Goal: Task Accomplishment & Management: Complete application form

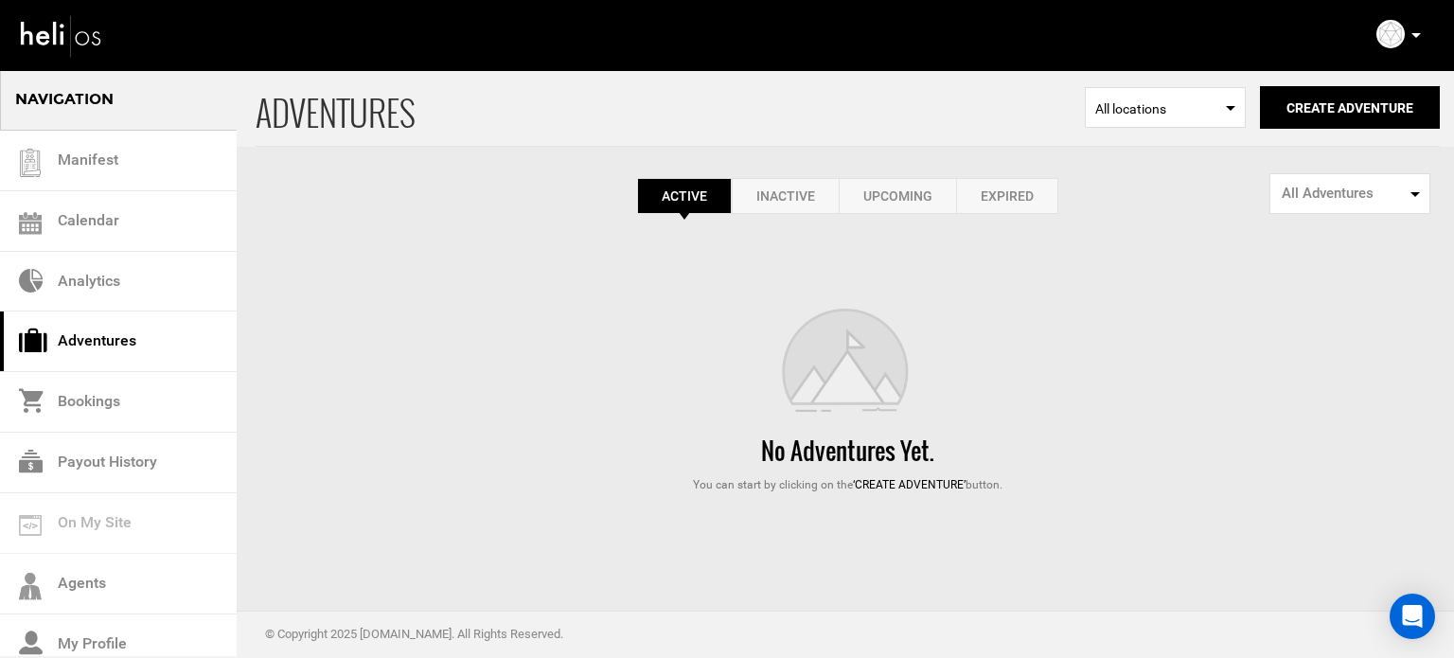
click at [1031, 200] on link "Expired" at bounding box center [1007, 196] width 102 height 36
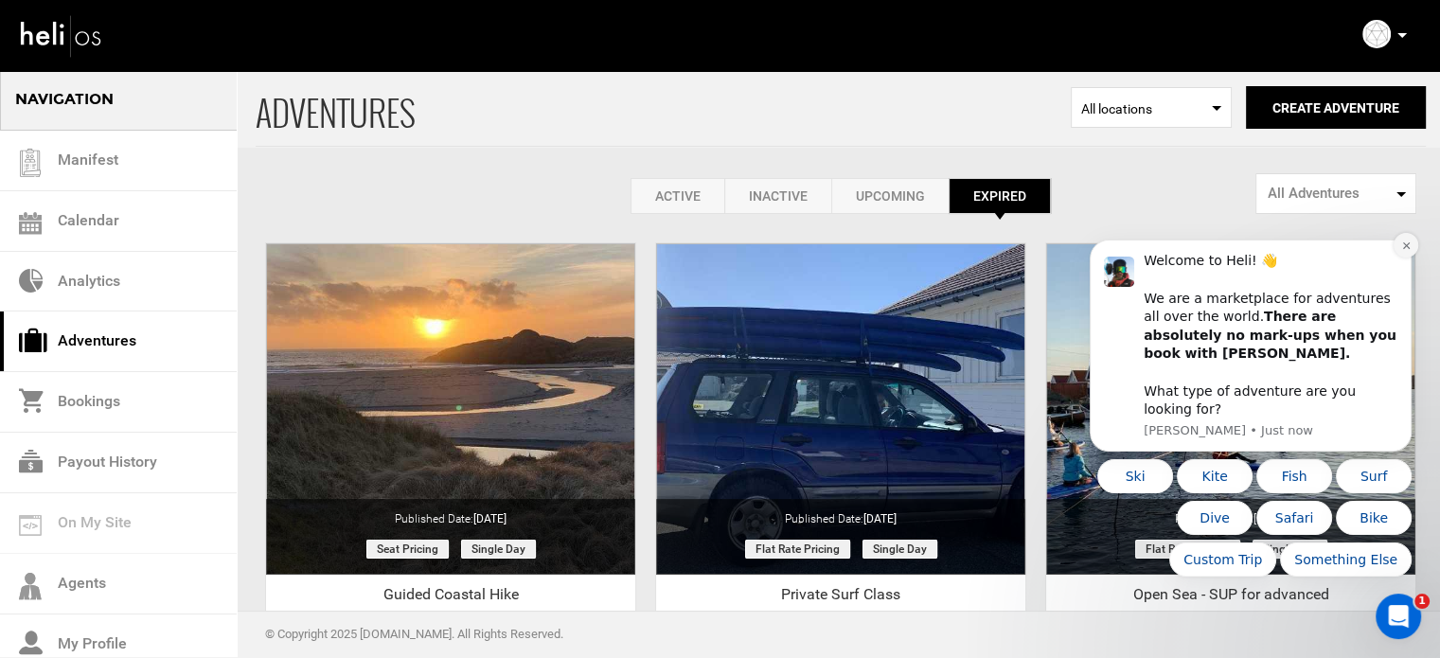
click at [1404, 249] on icon "Dismiss notification" at bounding box center [1405, 245] width 7 height 7
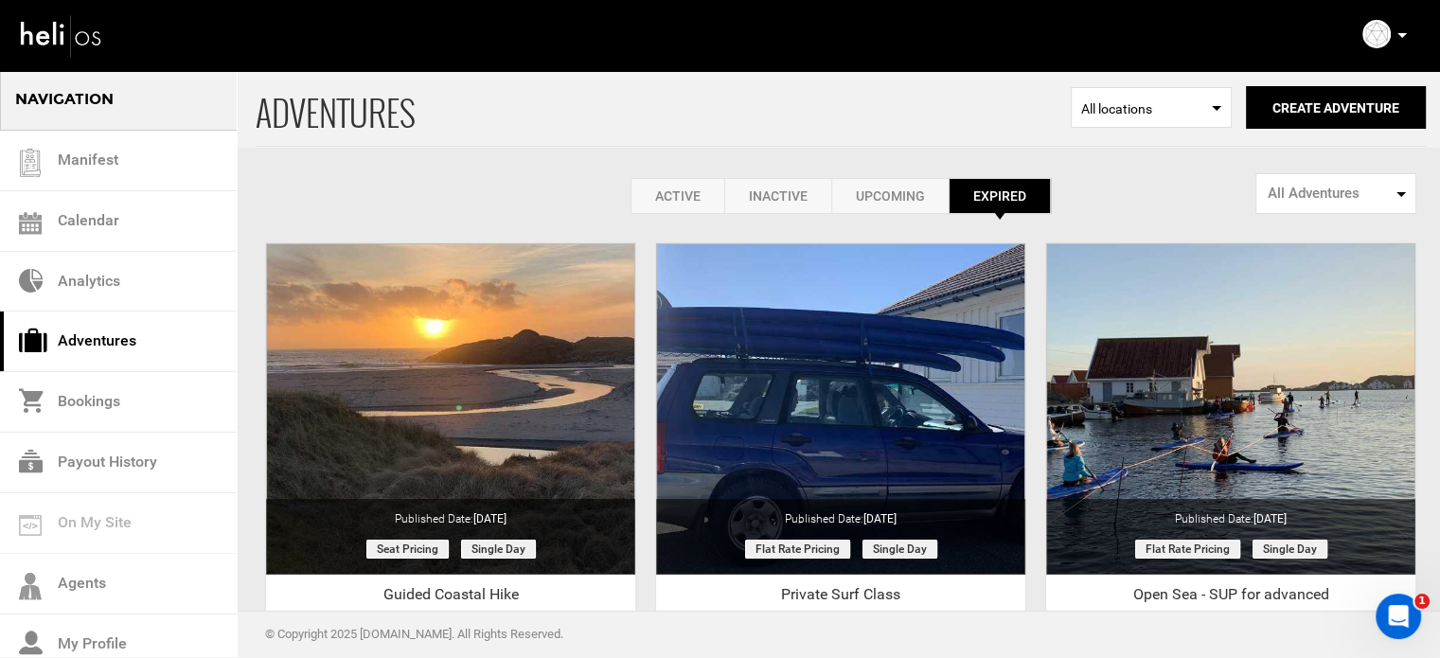
click at [685, 201] on link "Active" at bounding box center [678, 196] width 94 height 36
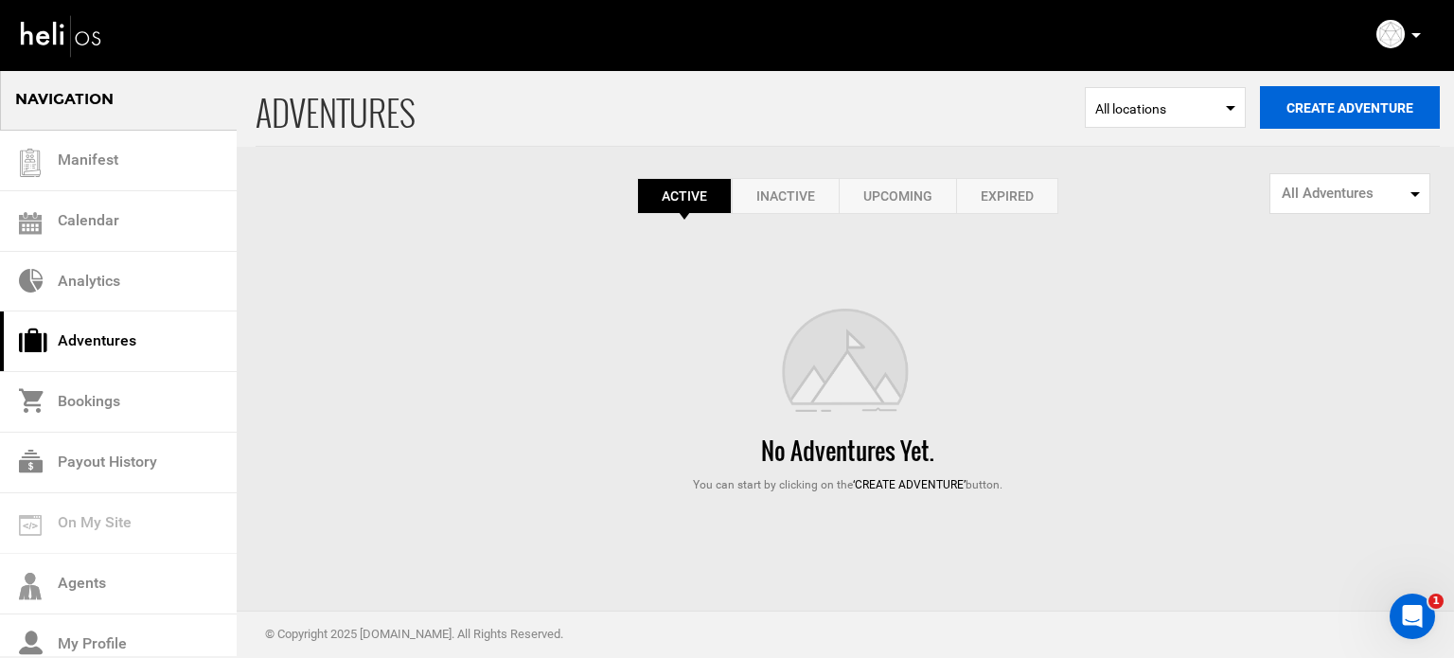
click at [1318, 98] on button "Create Adventure" at bounding box center [1350, 107] width 180 height 43
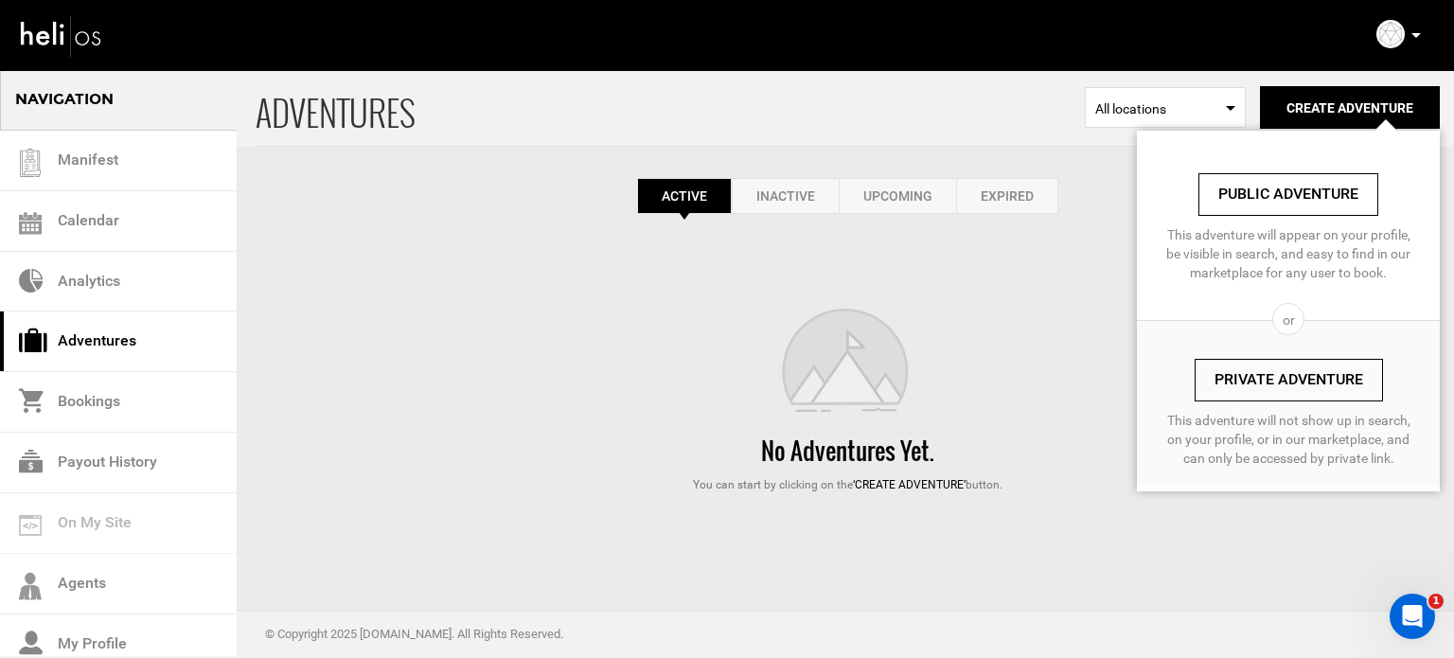
click at [1256, 382] on link "Private Adventure" at bounding box center [1289, 380] width 188 height 43
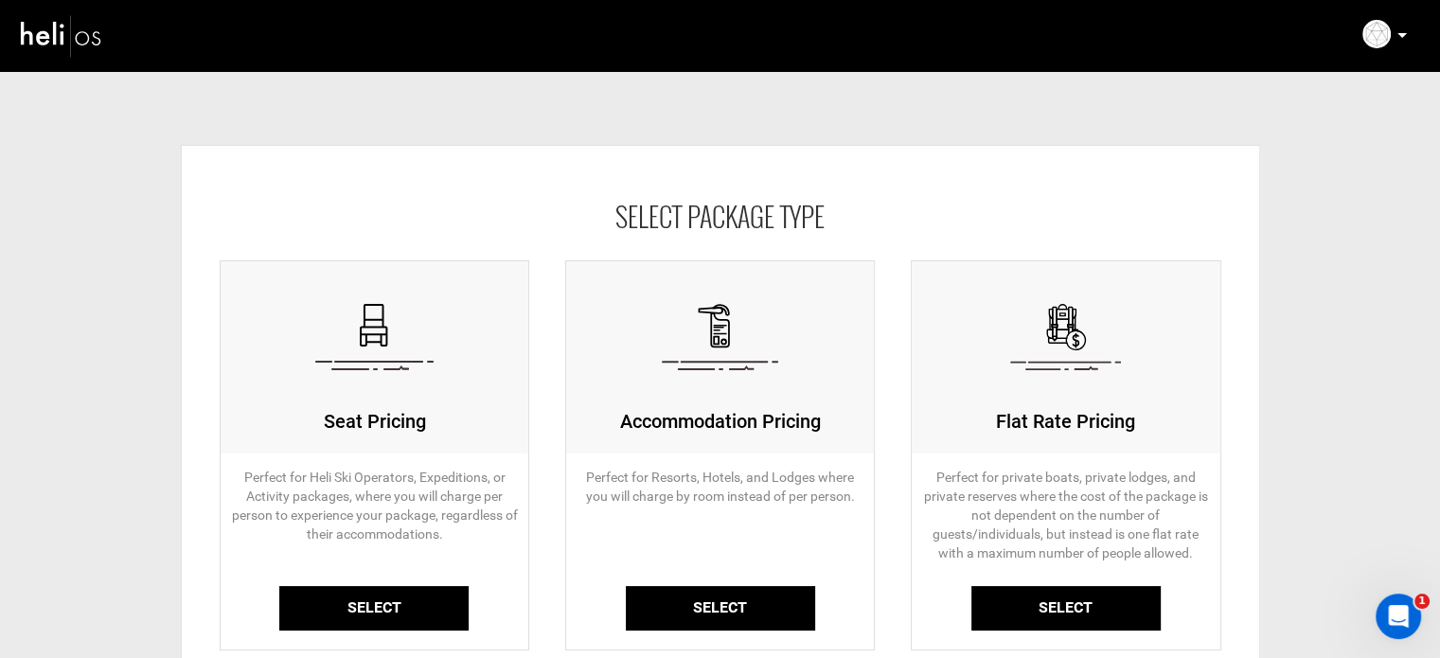
click at [390, 599] on link "Select" at bounding box center [373, 608] width 189 height 44
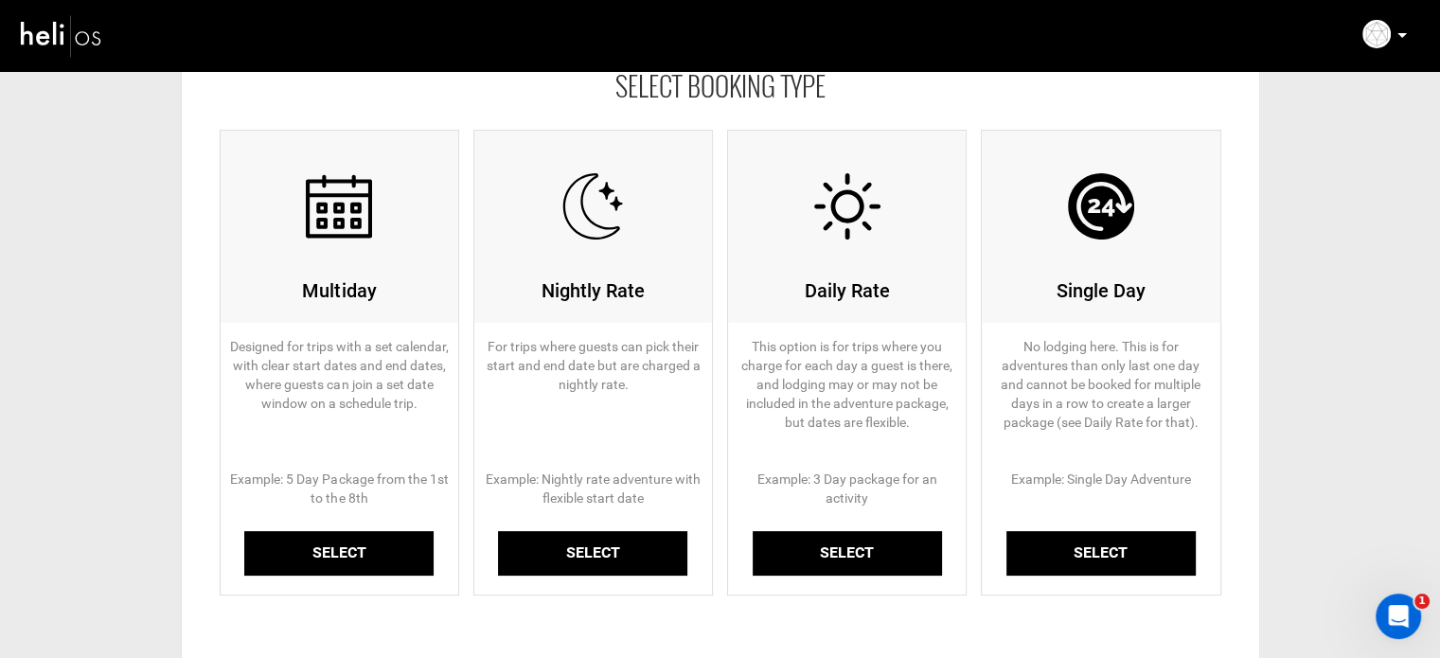
scroll to position [133, 0]
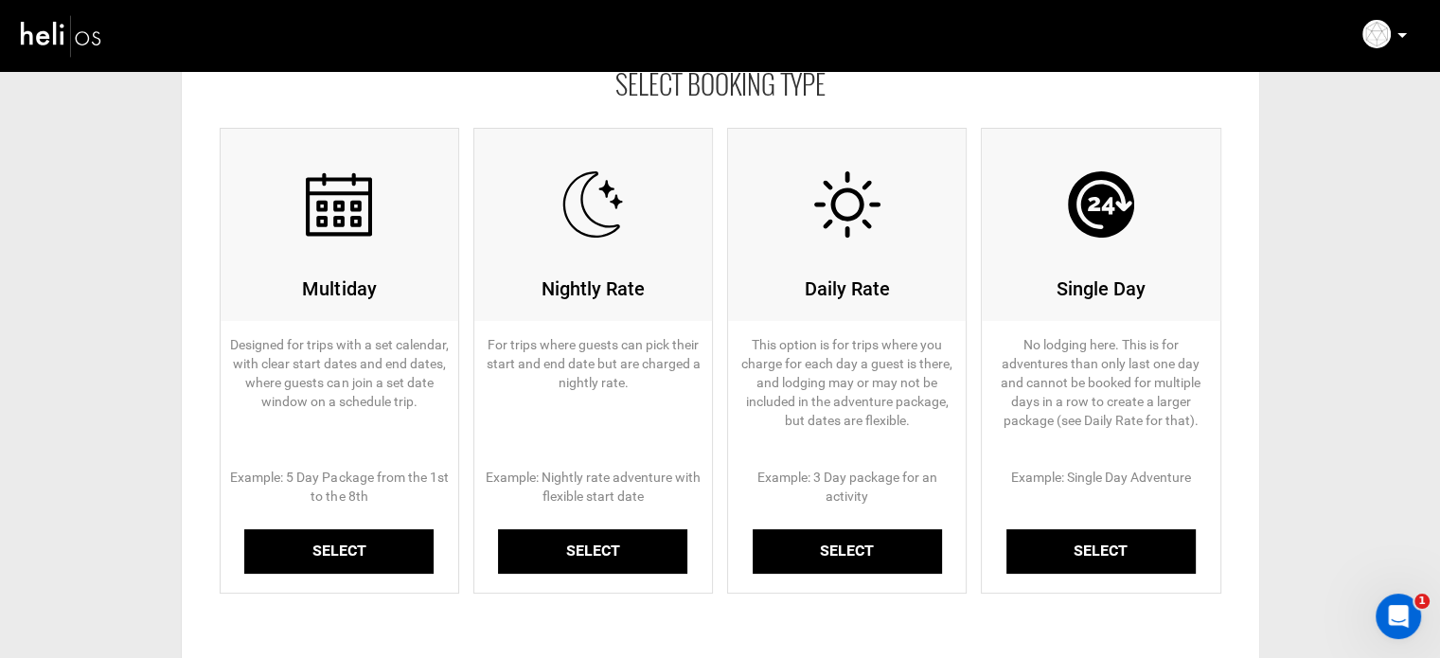
click at [386, 543] on link "Select" at bounding box center [338, 551] width 189 height 44
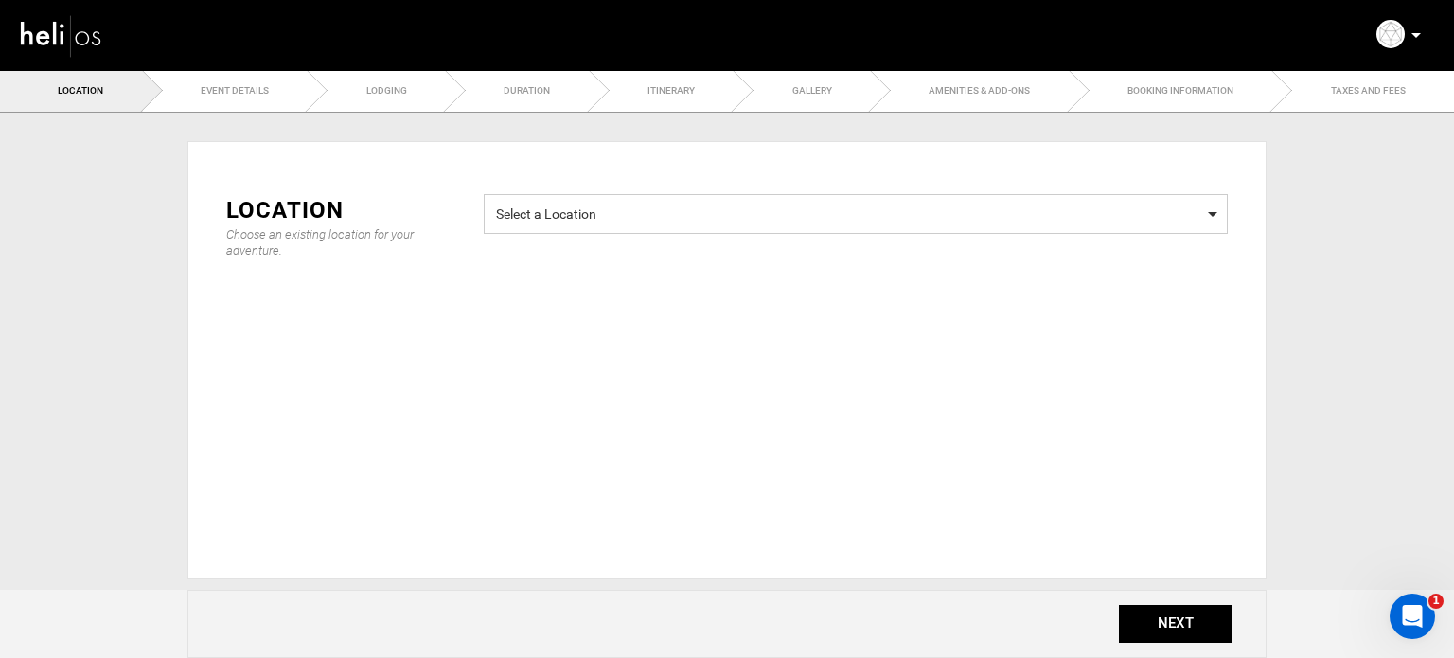
click at [697, 216] on span "Select a Location" at bounding box center [856, 212] width 720 height 24
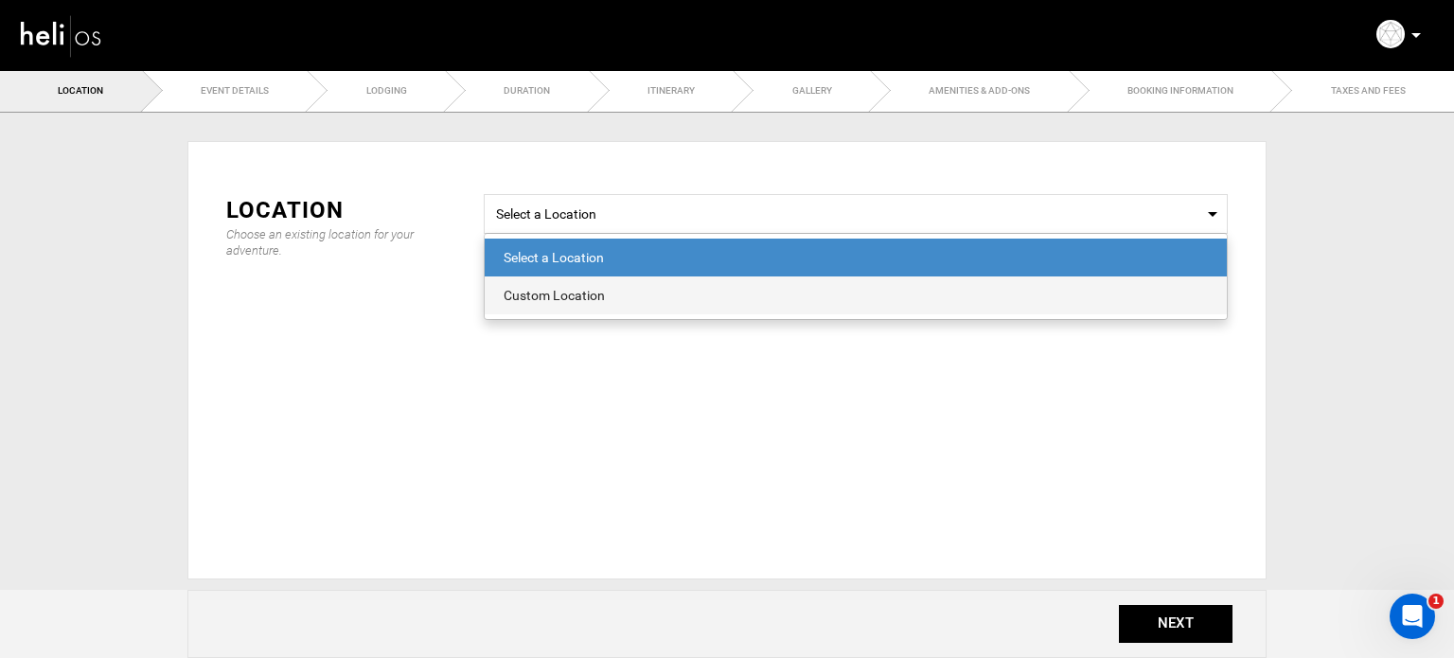
click at [595, 303] on div "Custom Location" at bounding box center [856, 295] width 704 height 19
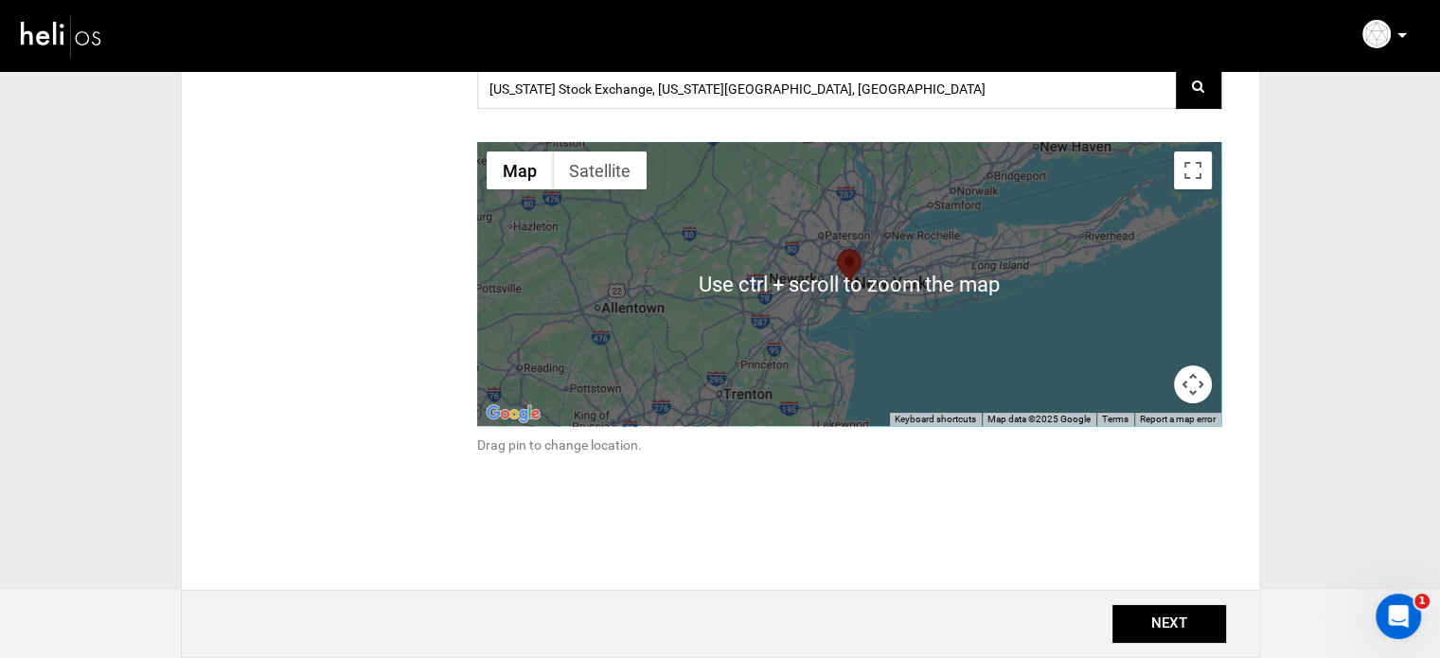
scroll to position [259, 0]
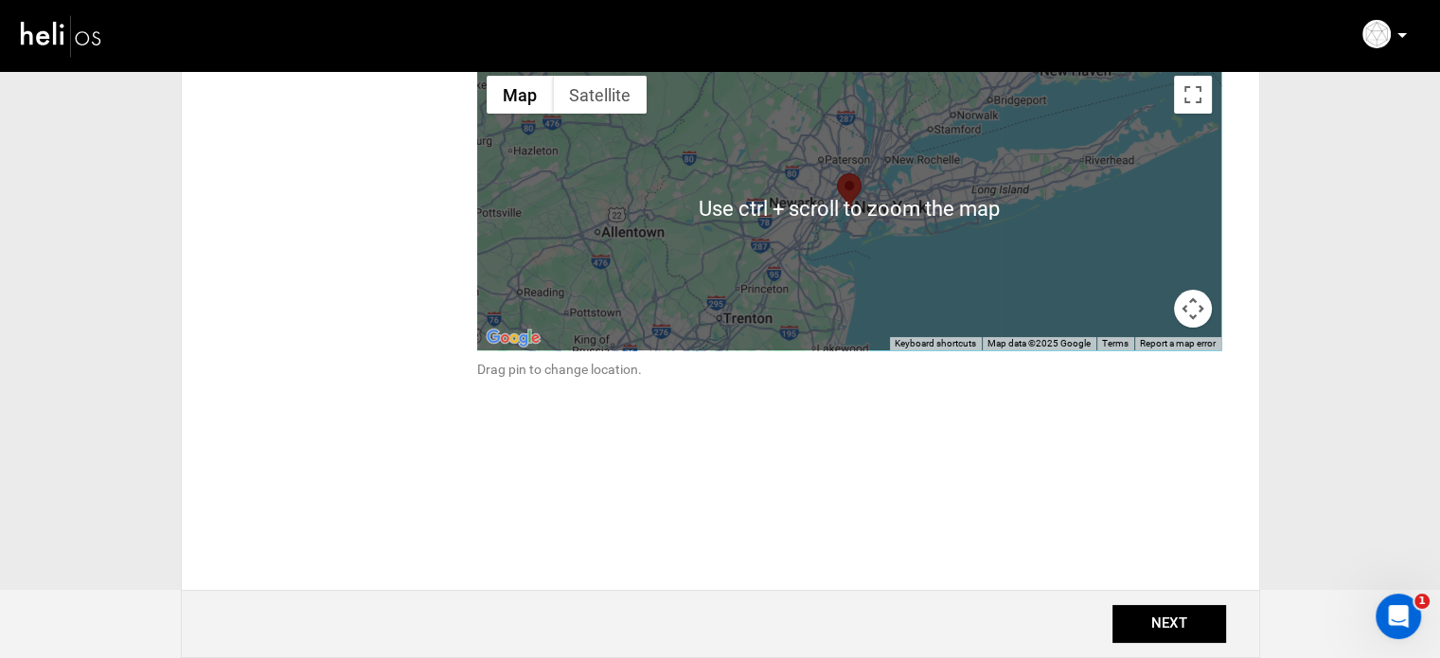
click at [1008, 441] on div "Location Choose an existing location for your adventure. Select a Location Cust…" at bounding box center [720, 201] width 1030 height 591
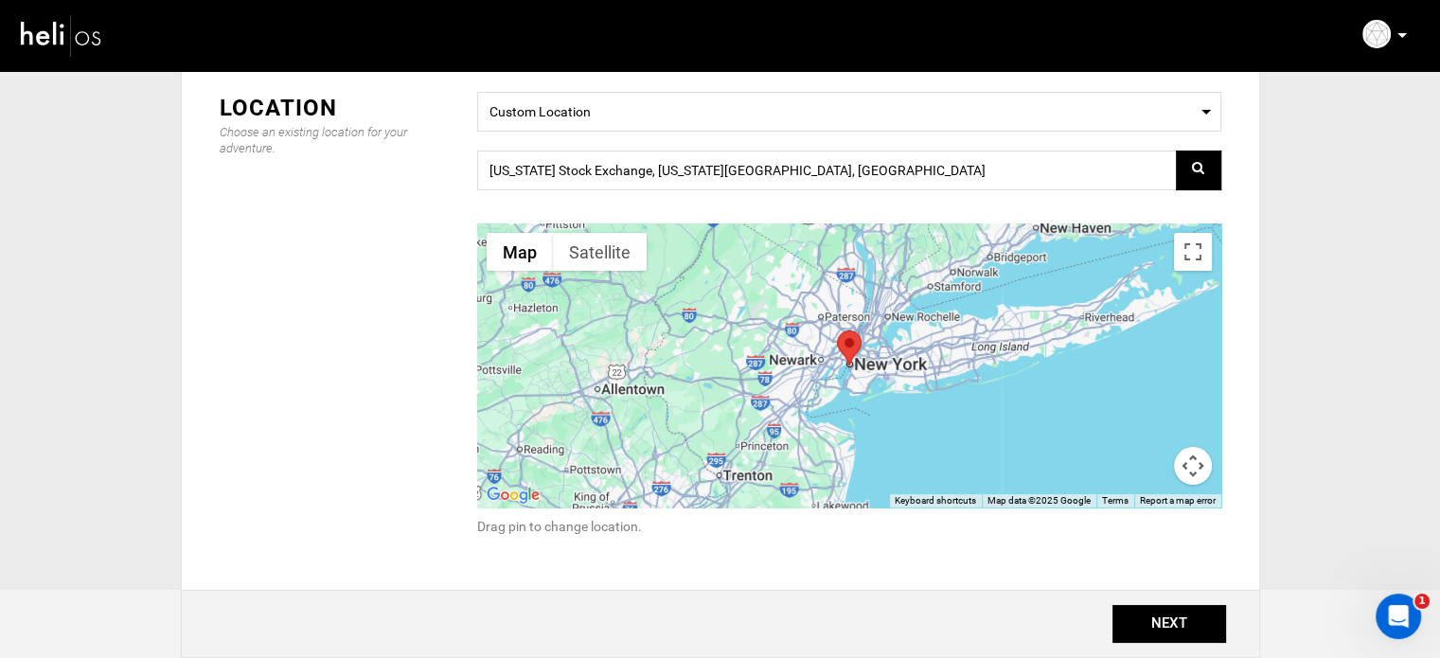
scroll to position [0, 0]
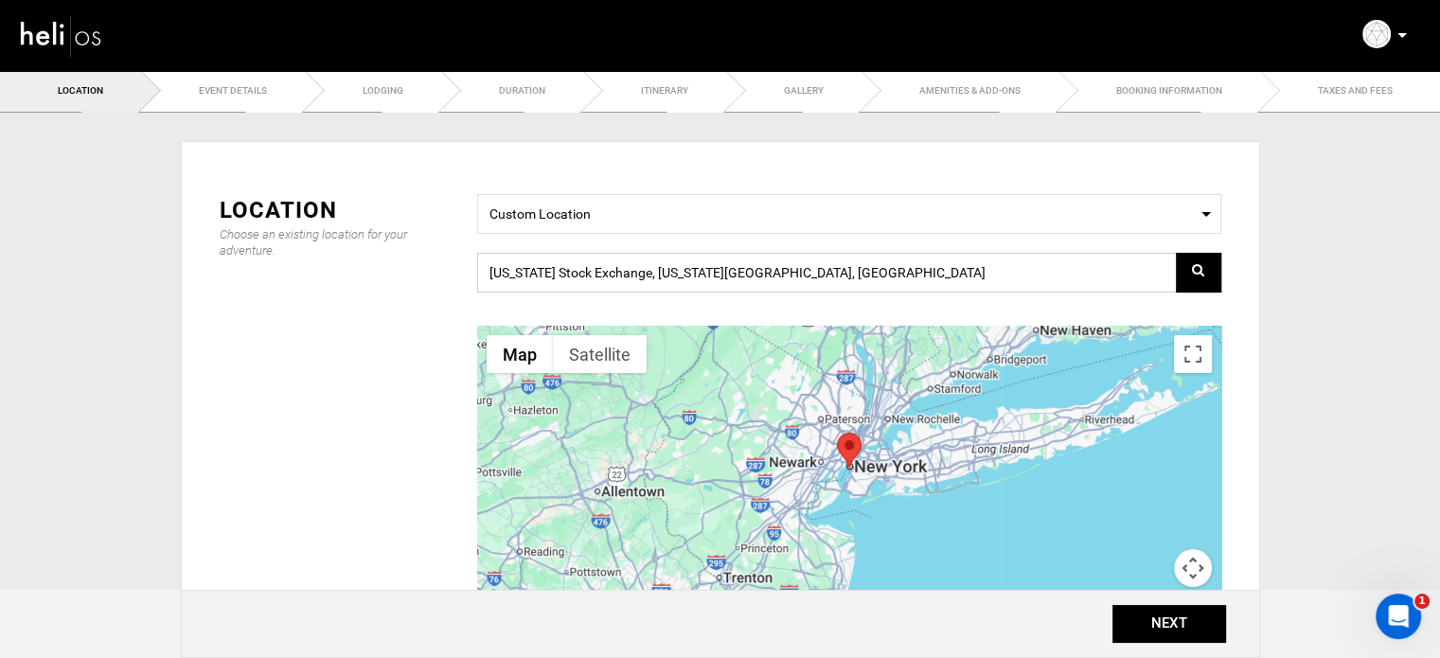
click at [870, 287] on input "[US_STATE] Stock Exchange, [US_STATE][GEOGRAPHIC_DATA], [GEOGRAPHIC_DATA]" at bounding box center [849, 273] width 744 height 40
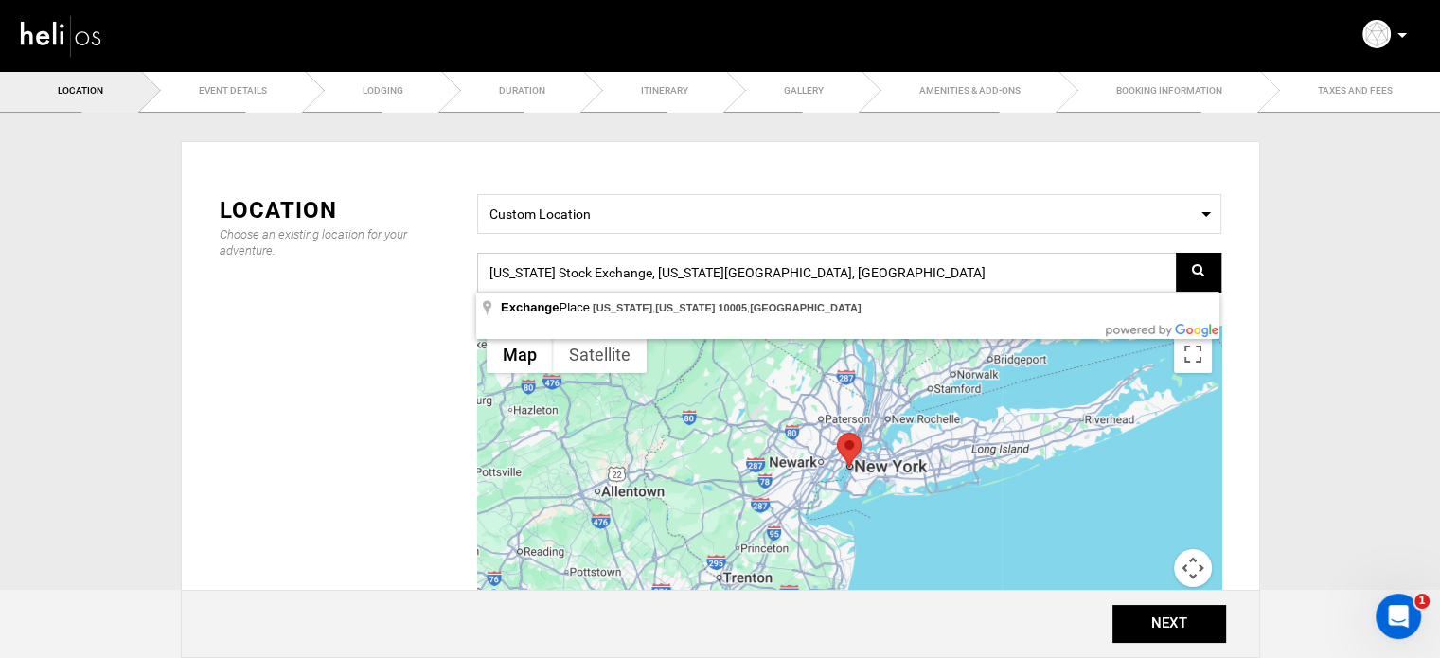
click at [870, 287] on input "[US_STATE] Stock Exchange, [US_STATE][GEOGRAPHIC_DATA], [GEOGRAPHIC_DATA]" at bounding box center [849, 273] width 744 height 40
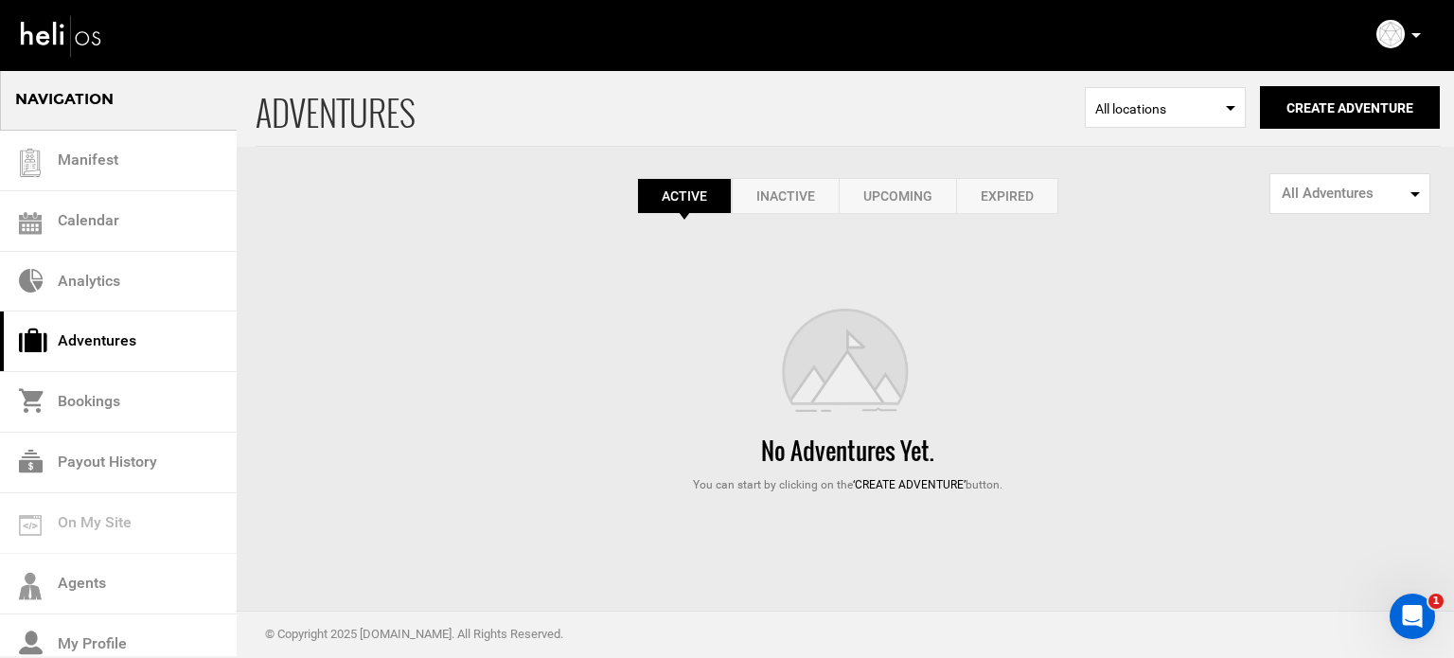
click at [990, 185] on link "Expired" at bounding box center [1007, 196] width 102 height 36
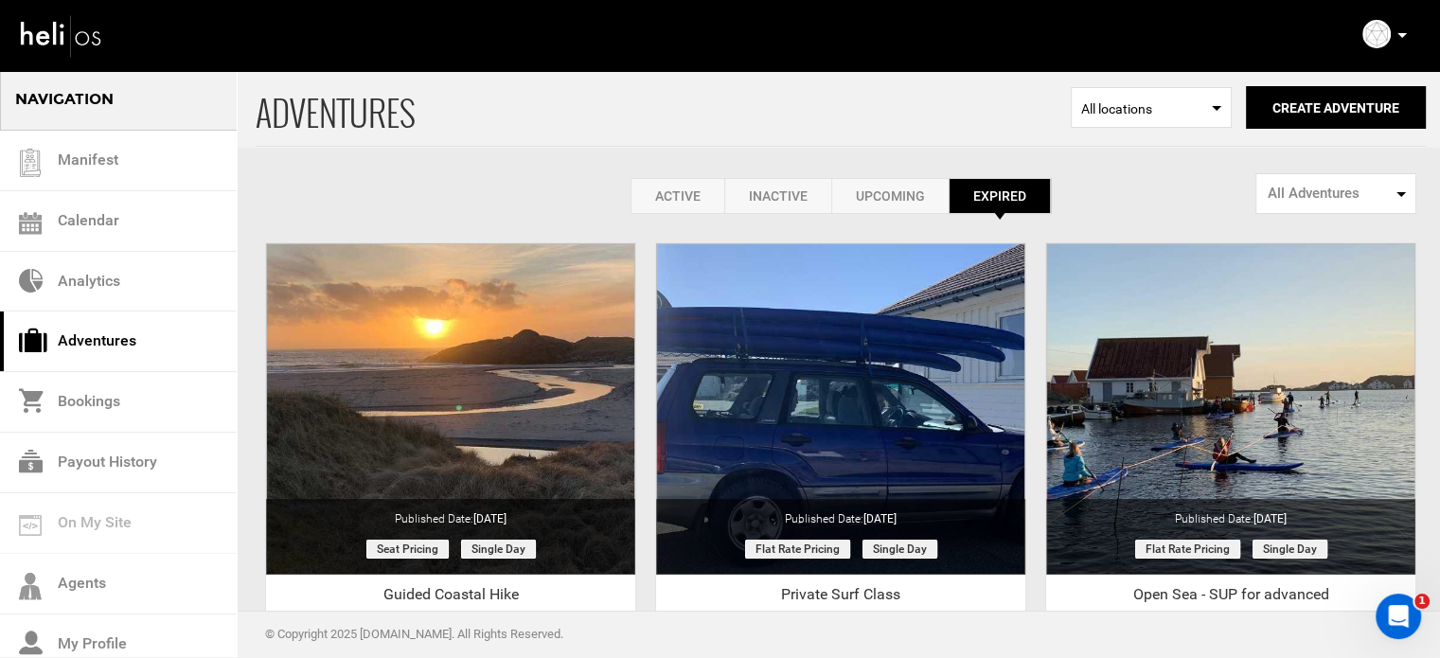
click at [655, 179] on link "Active" at bounding box center [678, 196] width 94 height 36
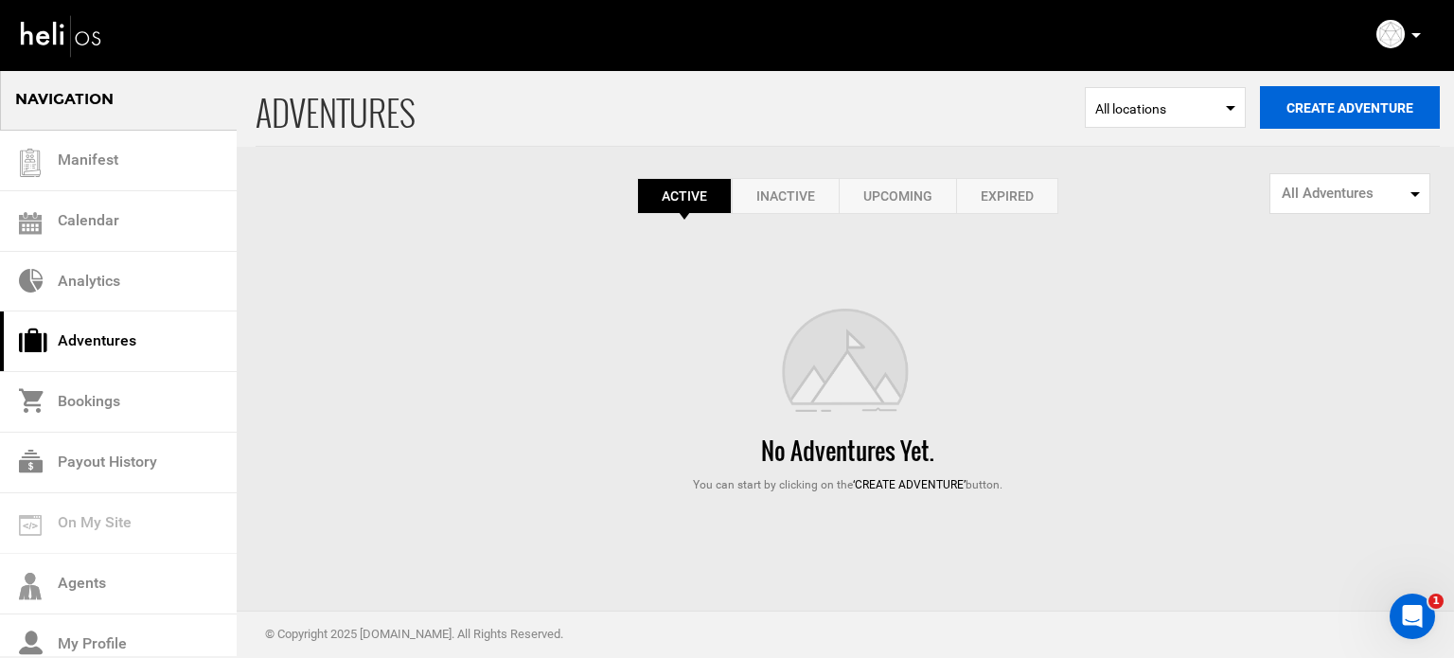
click at [1359, 107] on button "Create Adventure" at bounding box center [1350, 107] width 180 height 43
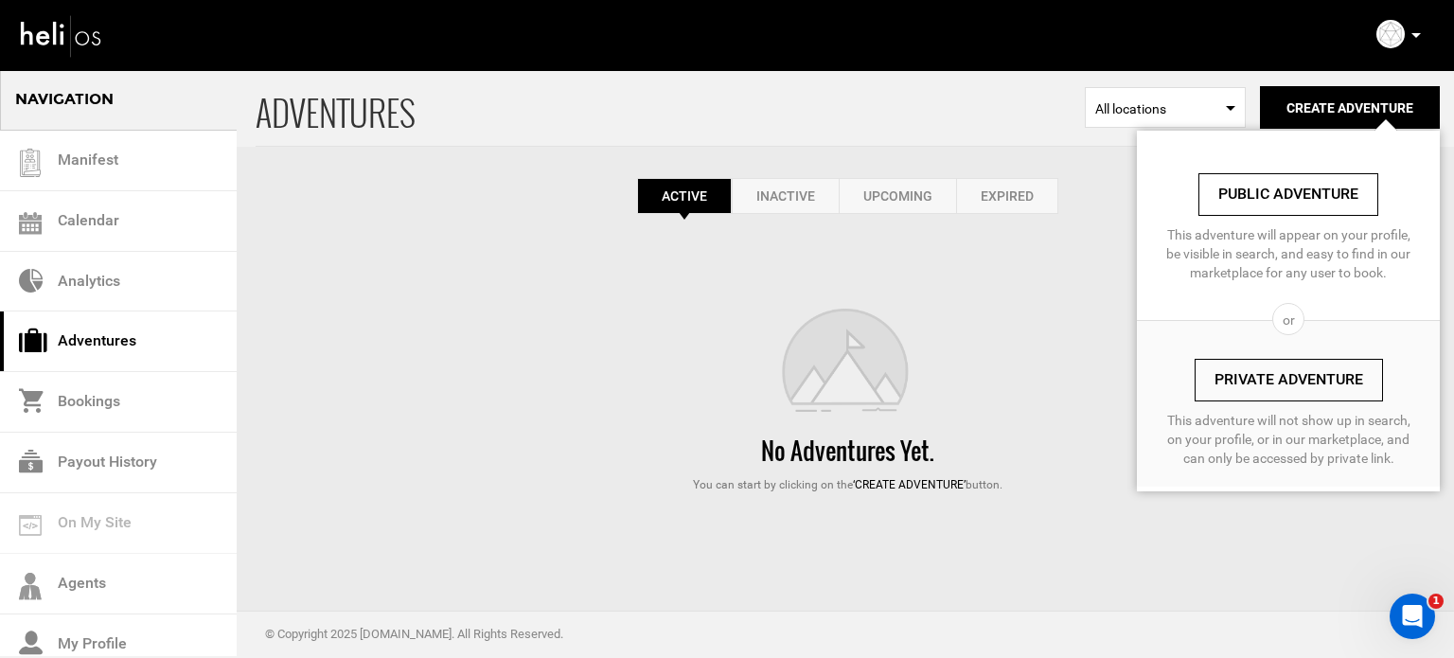
click at [1259, 369] on link "Private Adventure" at bounding box center [1289, 380] width 188 height 43
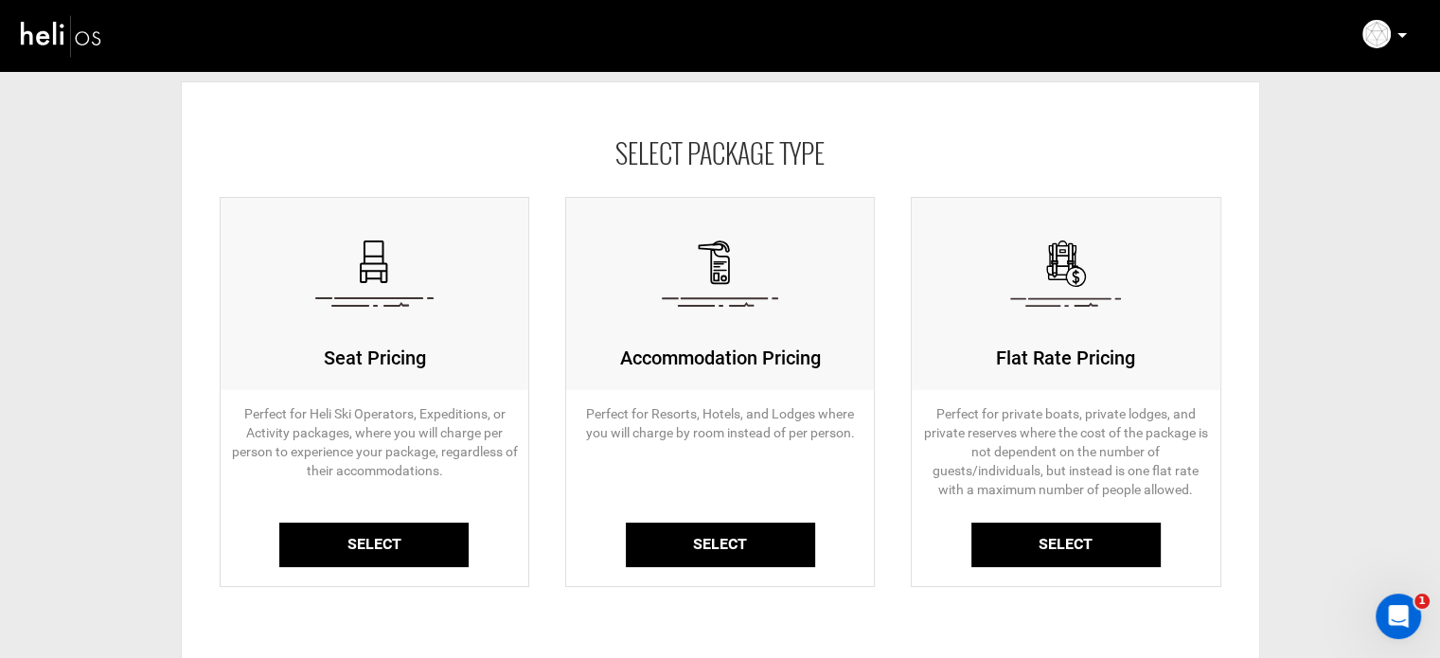
scroll to position [95, 0]
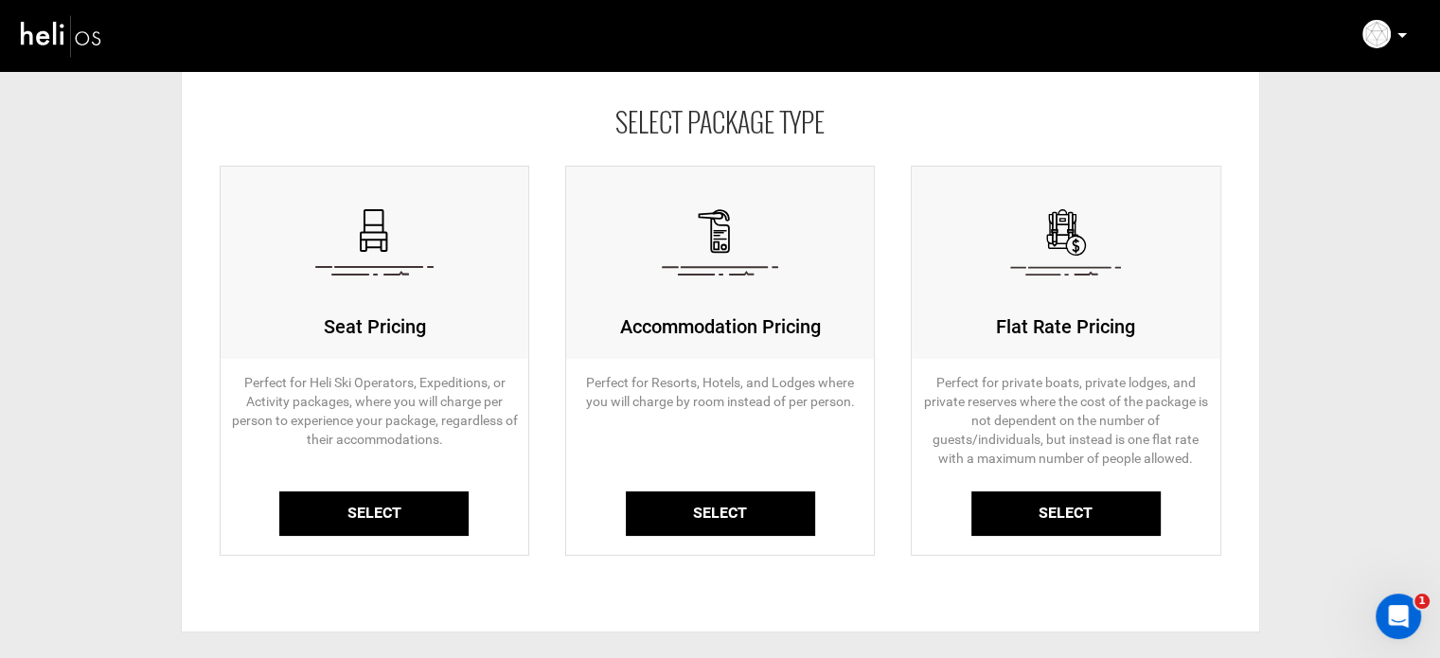
click at [391, 508] on link "Select" at bounding box center [373, 513] width 189 height 44
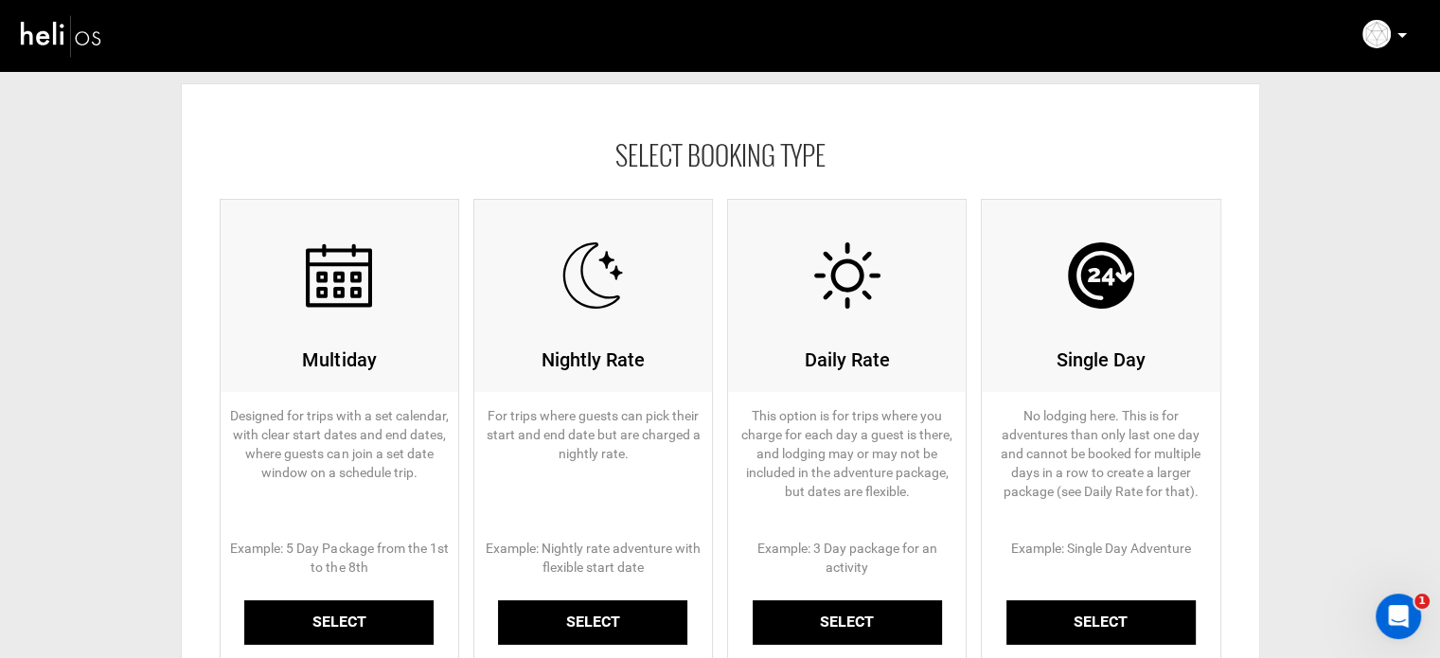
scroll to position [95, 0]
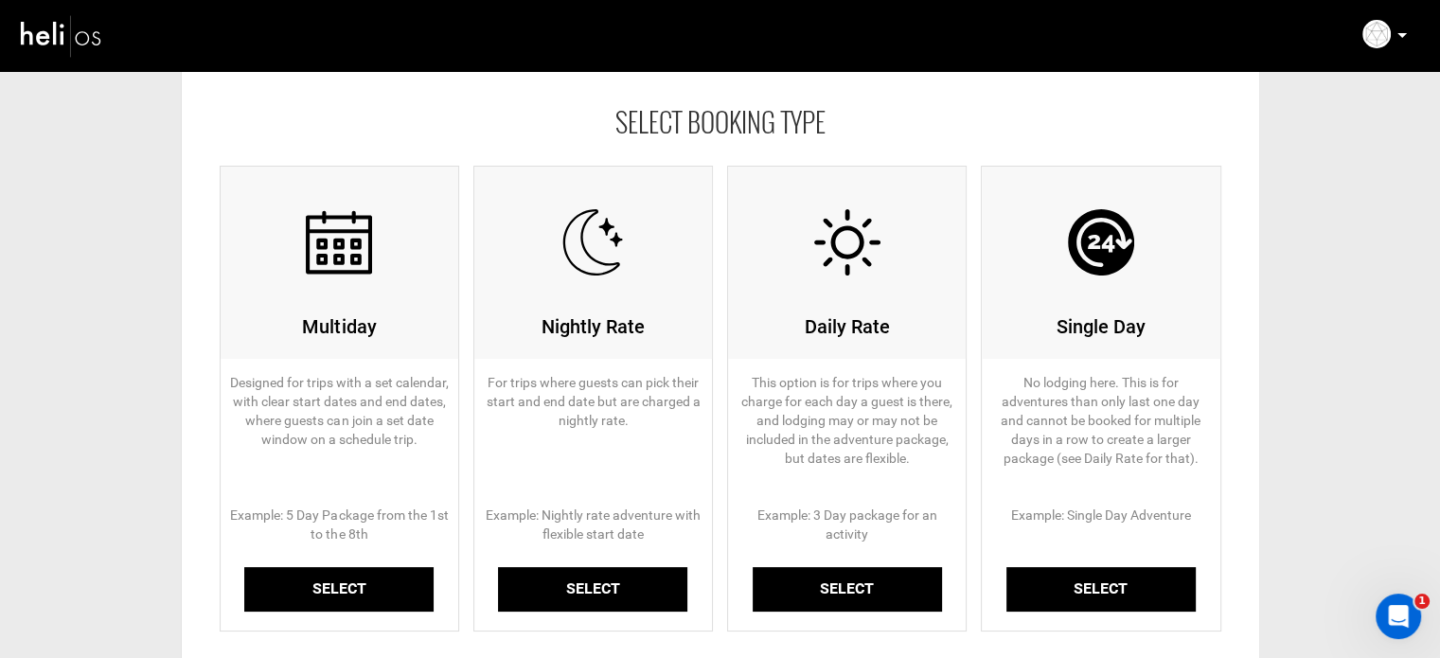
click at [374, 578] on link "Select" at bounding box center [338, 589] width 189 height 44
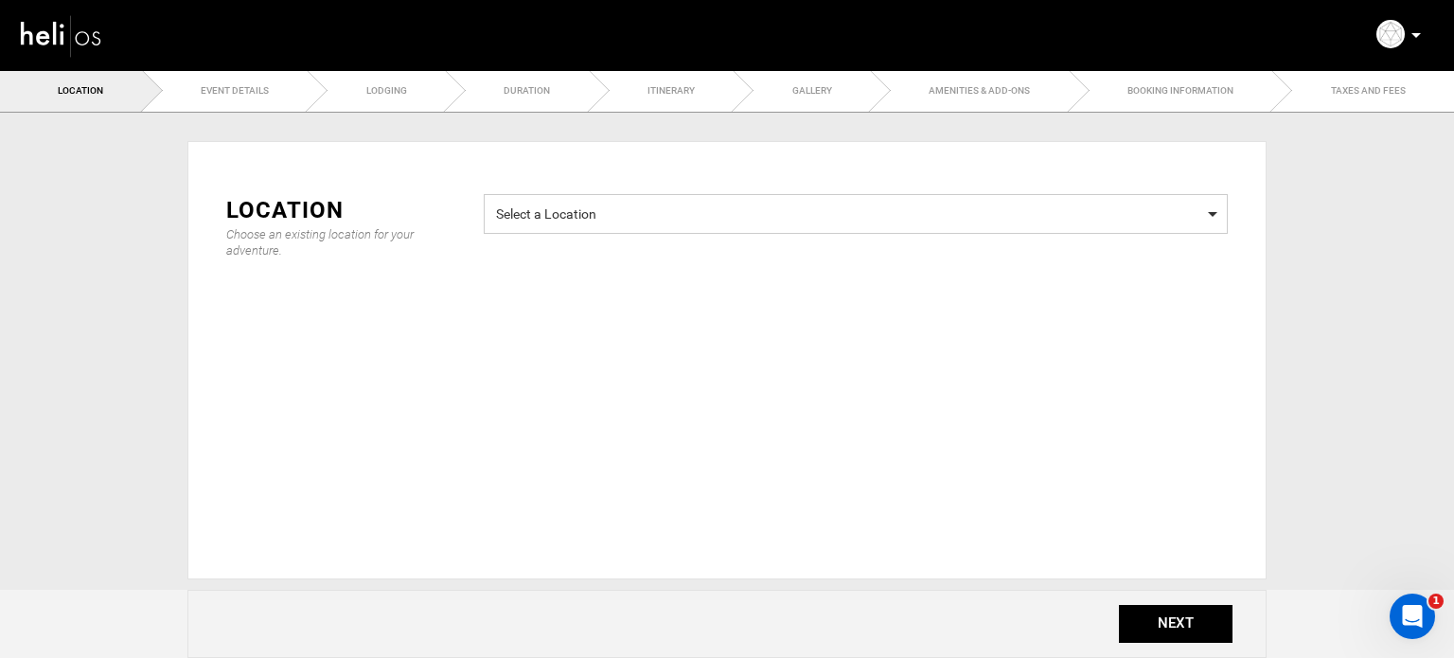
click at [629, 207] on span "Select a Location" at bounding box center [856, 212] width 720 height 24
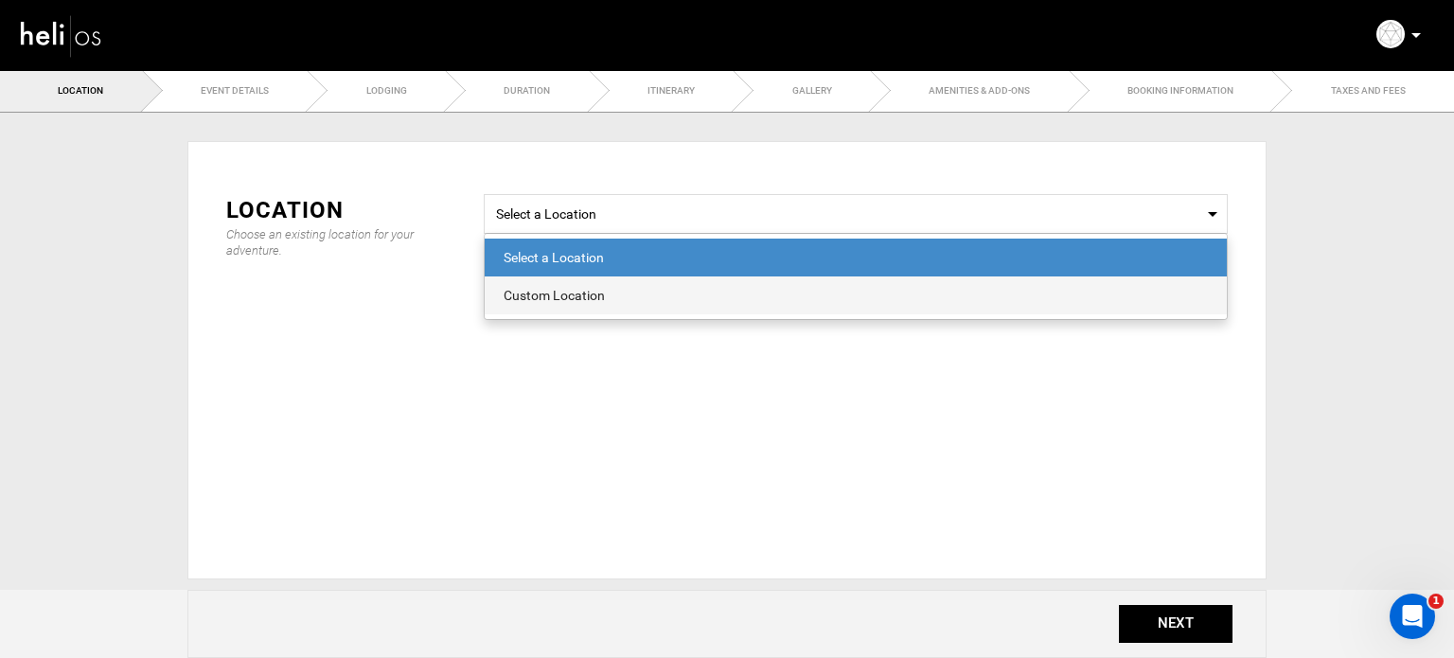
click at [609, 303] on div "Custom Location" at bounding box center [856, 295] width 704 height 19
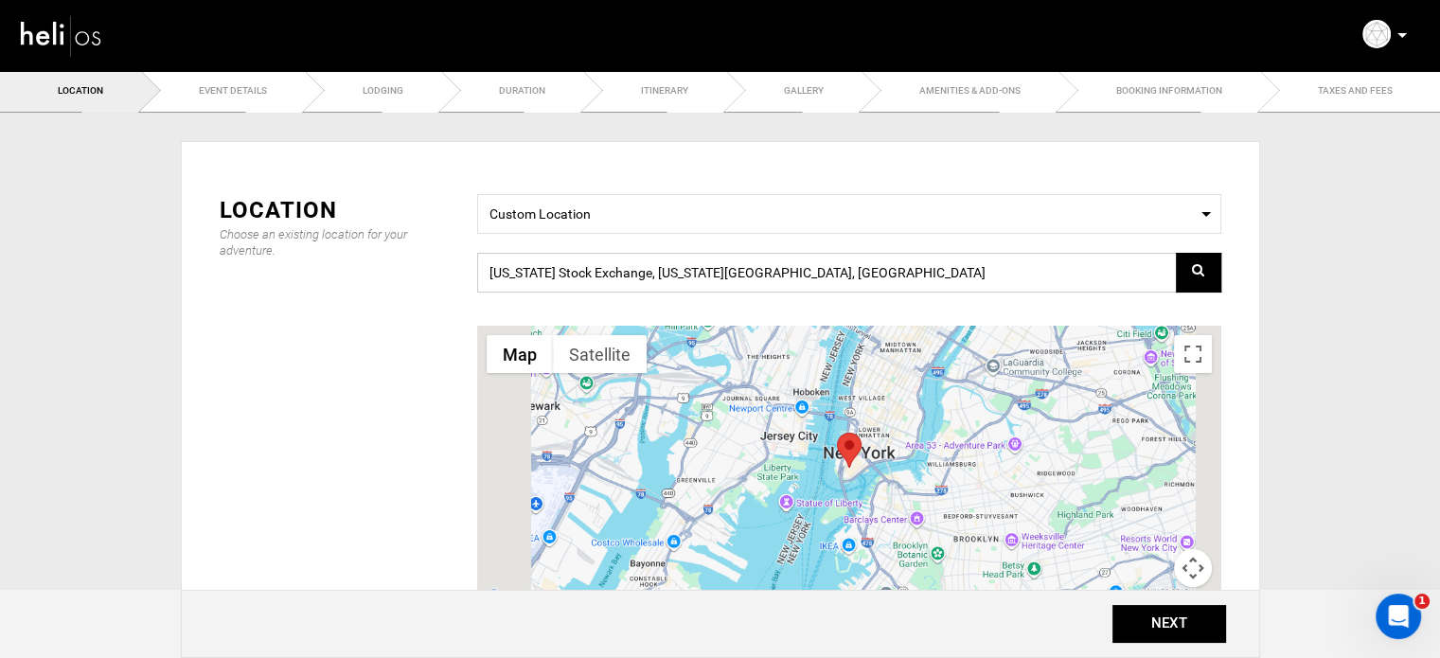
click at [621, 276] on input "[US_STATE] Stock Exchange, [US_STATE][GEOGRAPHIC_DATA], [GEOGRAPHIC_DATA]" at bounding box center [849, 273] width 744 height 40
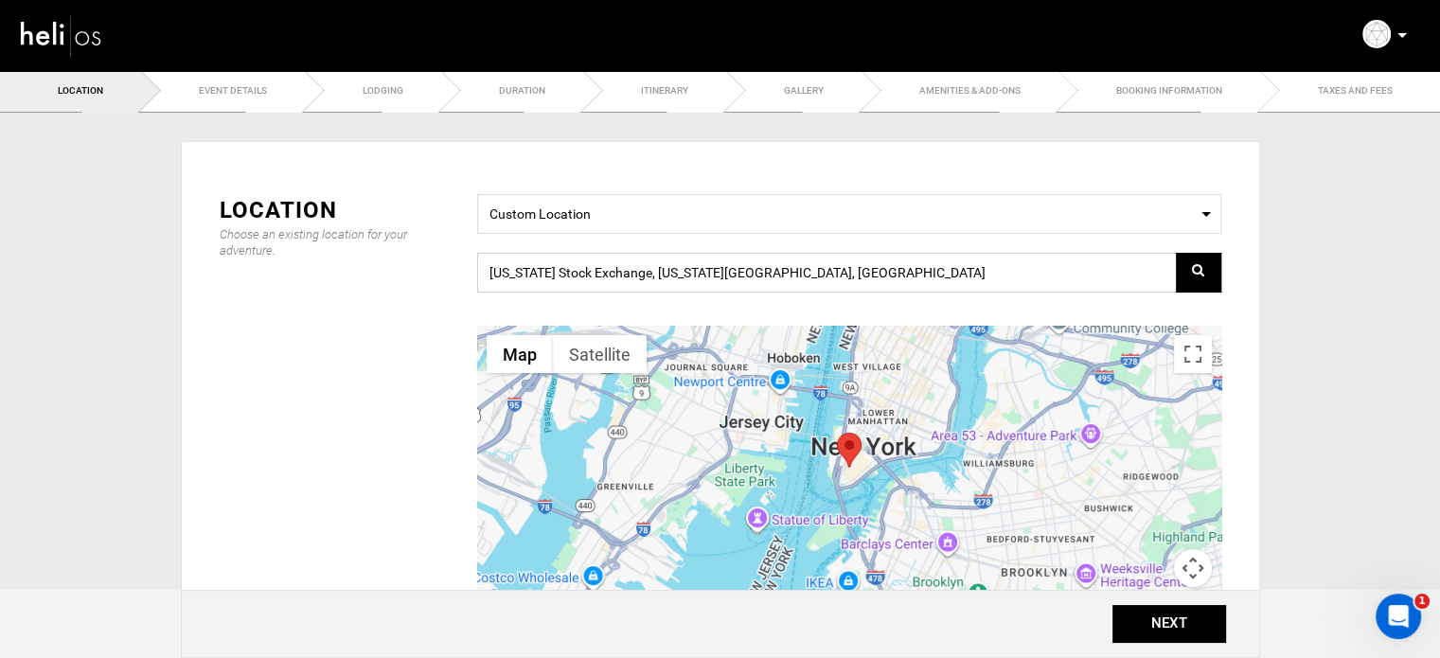
click at [621, 276] on input "[US_STATE] Stock Exchange, [US_STATE][GEOGRAPHIC_DATA], [GEOGRAPHIC_DATA]" at bounding box center [849, 273] width 744 height 40
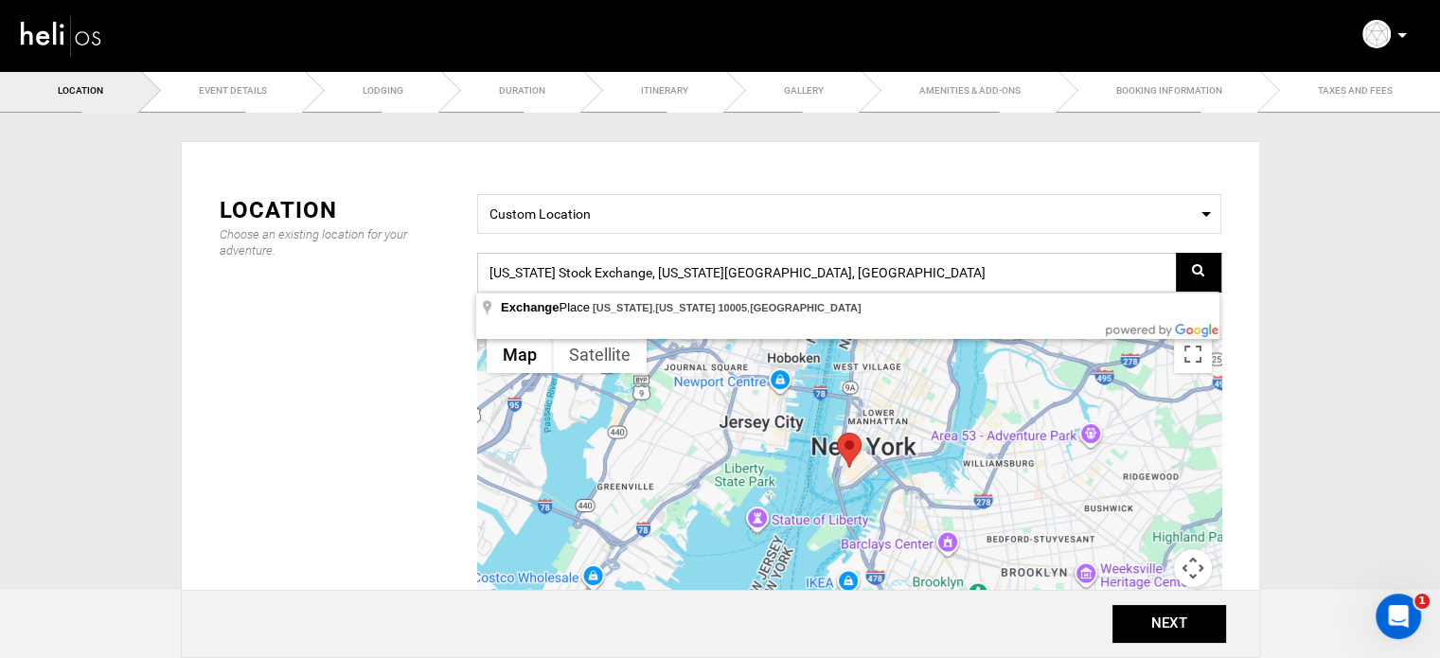
click at [621, 276] on input "[US_STATE] Stock Exchange, [US_STATE][GEOGRAPHIC_DATA], [GEOGRAPHIC_DATA]" at bounding box center [849, 273] width 744 height 40
paste input "[STREET_ADDRESS]"
type input "[STREET_ADDRESS]"
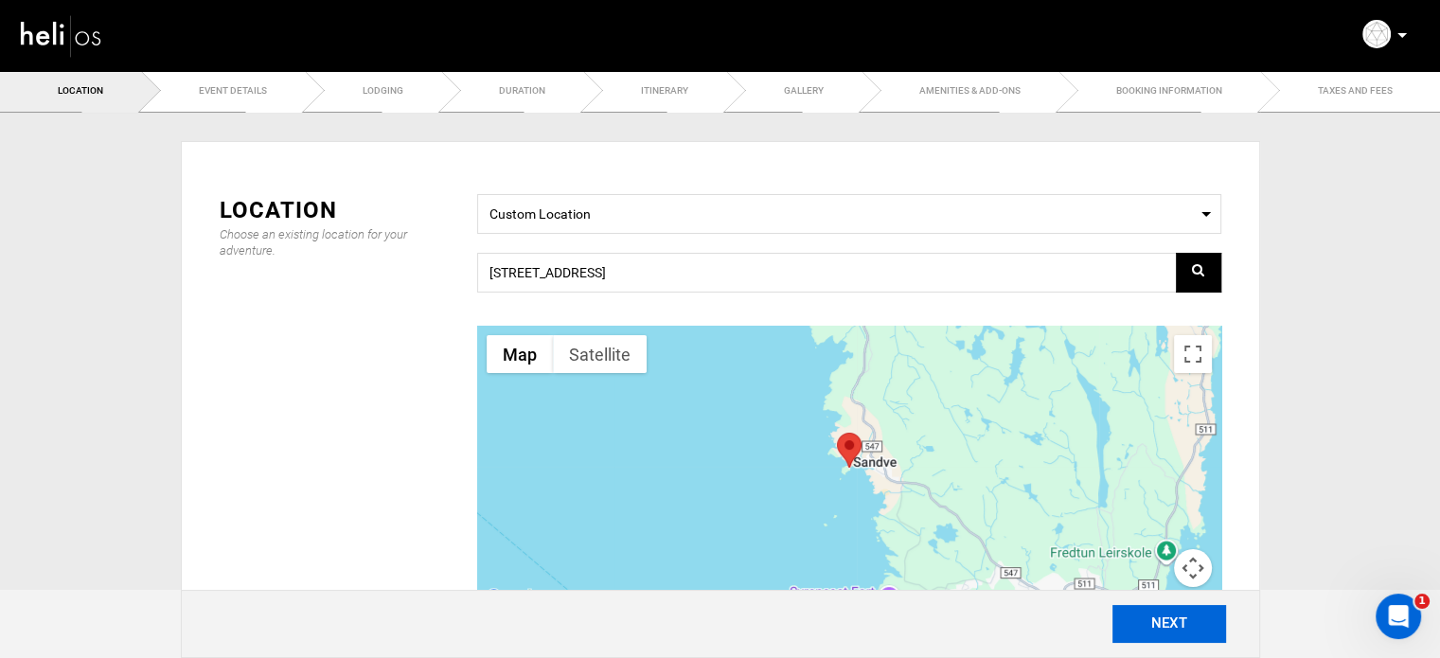
click at [1175, 628] on button "NEXT" at bounding box center [1169, 624] width 114 height 38
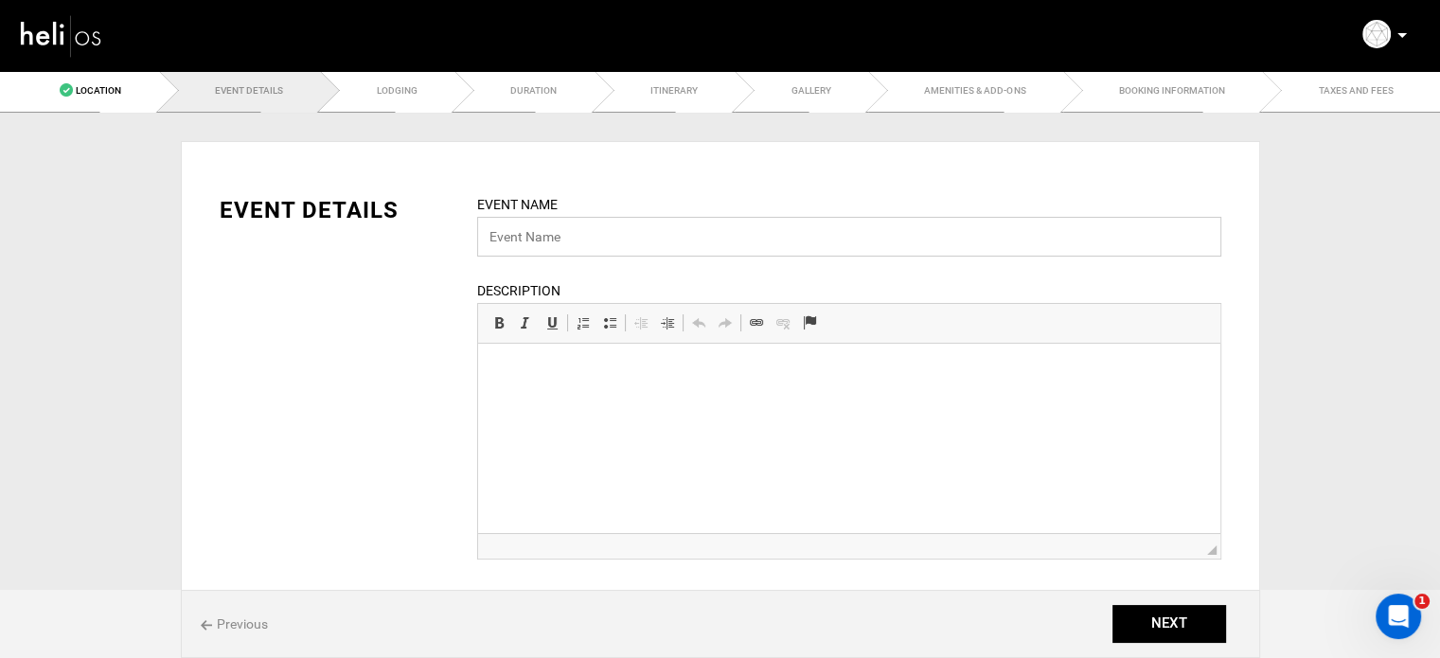
click at [611, 222] on input "text" at bounding box center [849, 237] width 744 height 40
click at [691, 177] on div "EVENT DETAILS Event Name Event name can not be less than 3 characters. Descript…" at bounding box center [720, 389] width 1030 height 447
click at [536, 231] on input "text" at bounding box center [849, 237] width 744 height 40
type input "[GEOGRAPHIC_DATA] | [GEOGRAPHIC_DATA]"
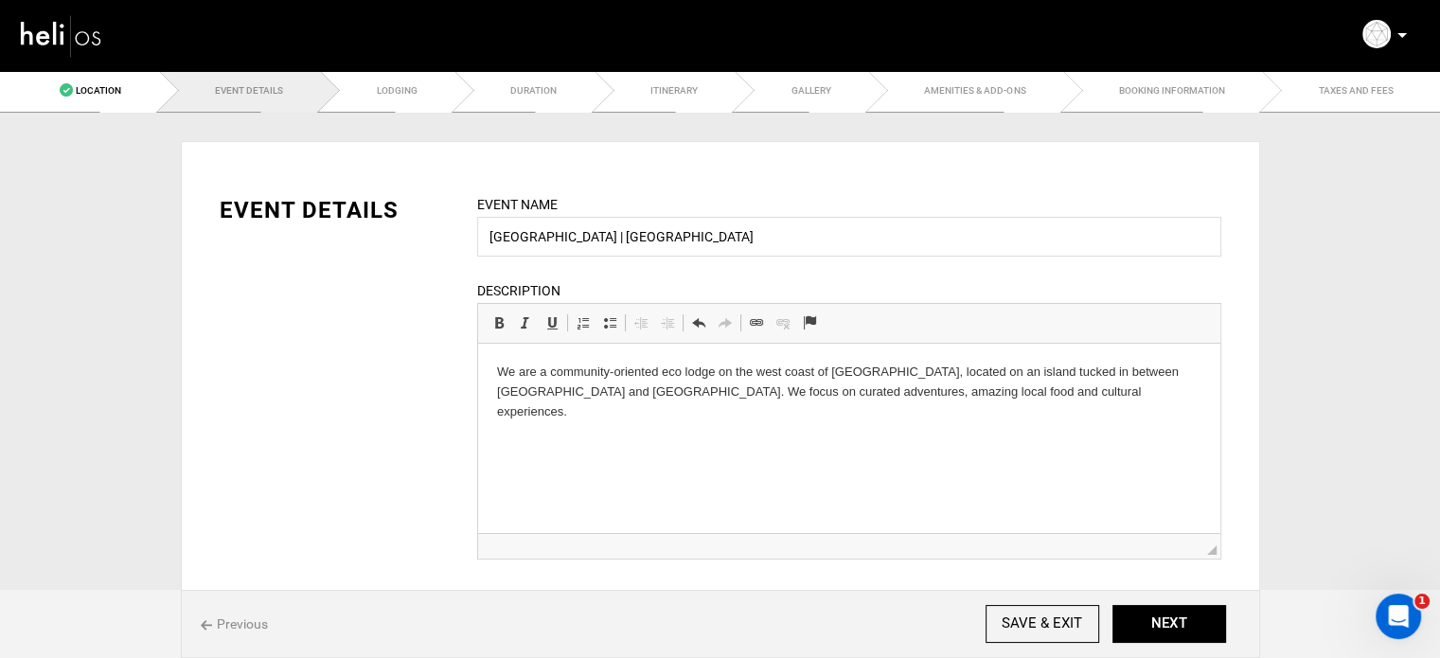
paste body
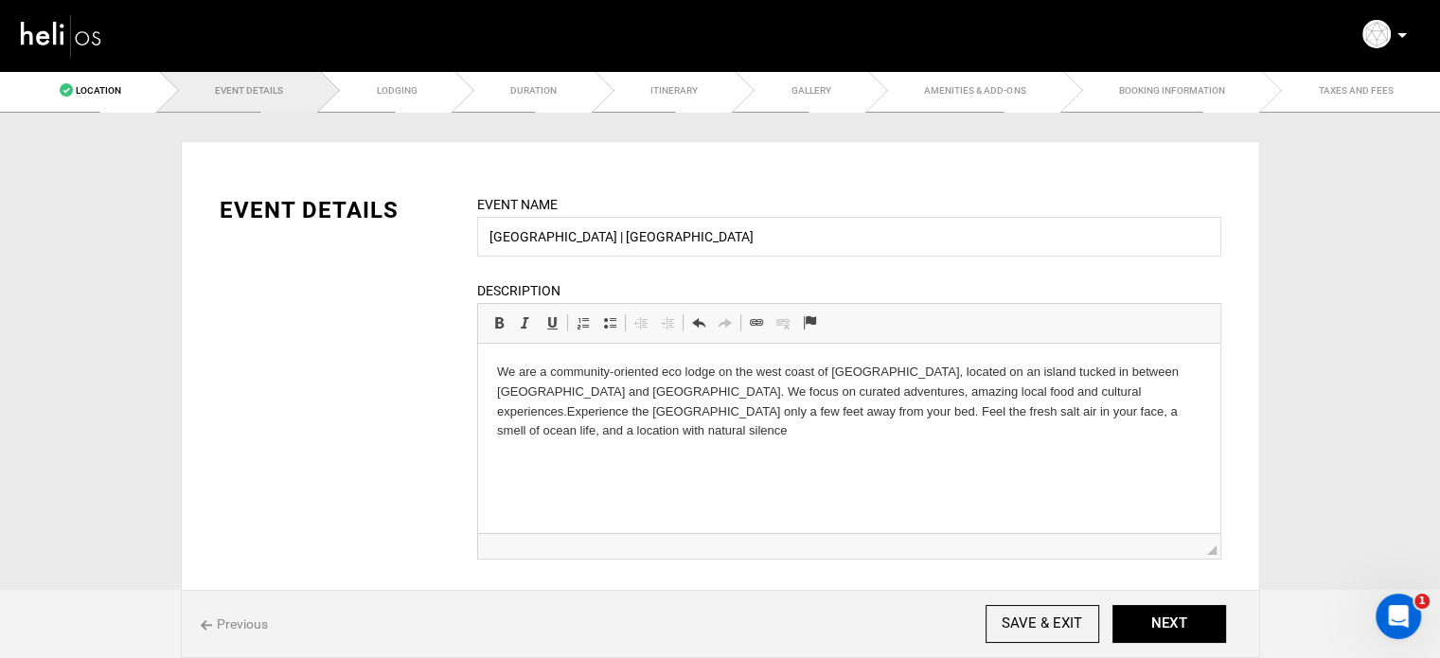
click at [977, 390] on p "We are a community-oriented eco lodge on the west coast of [GEOGRAPHIC_DATA], l…" at bounding box center [848, 402] width 704 height 79
click at [1078, 429] on html "We are a community-oriented eco lodge on the west coast of [GEOGRAPHIC_DATA], l…" at bounding box center [848, 402] width 742 height 116
drag, startPoint x: 1147, startPoint y: 423, endPoint x: 1193, endPoint y: 412, distance: 47.8
click at [1193, 412] on html "We are a community-oriented eco lodge on the west coast of [GEOGRAPHIC_DATA], l…" at bounding box center [848, 402] width 742 height 116
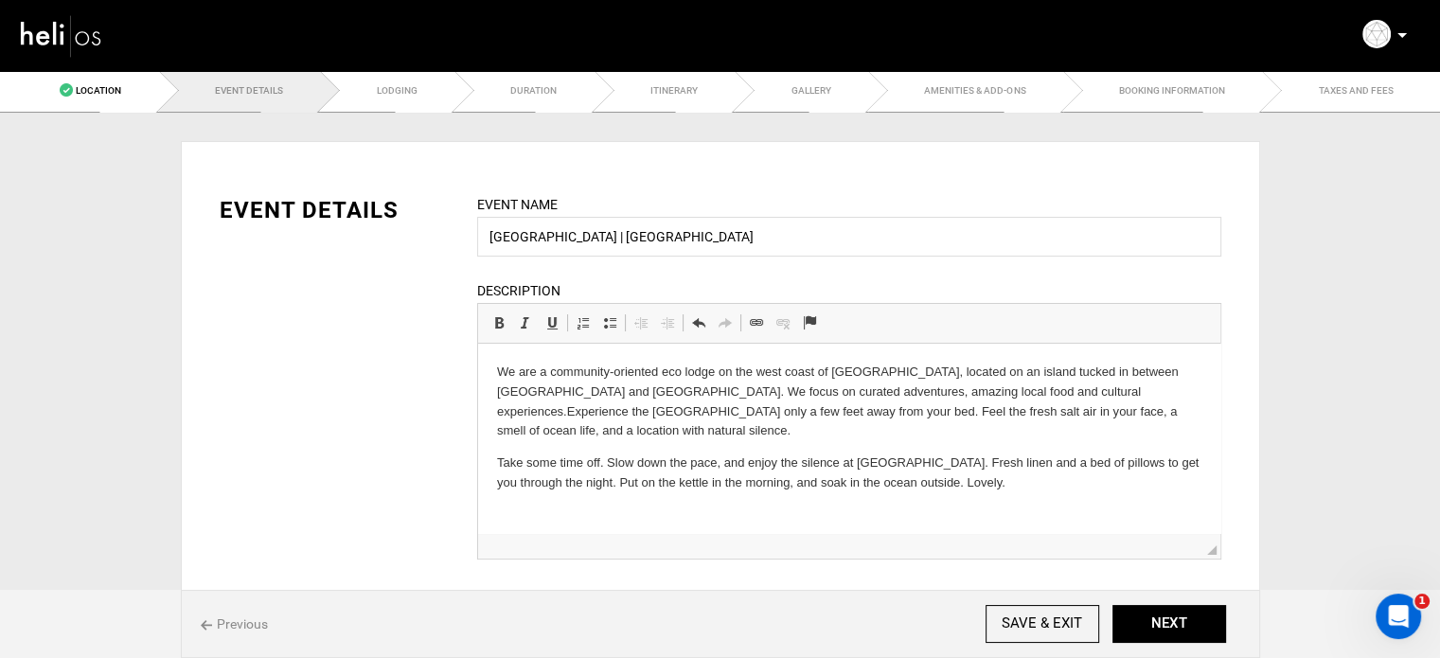
scroll to position [40, 0]
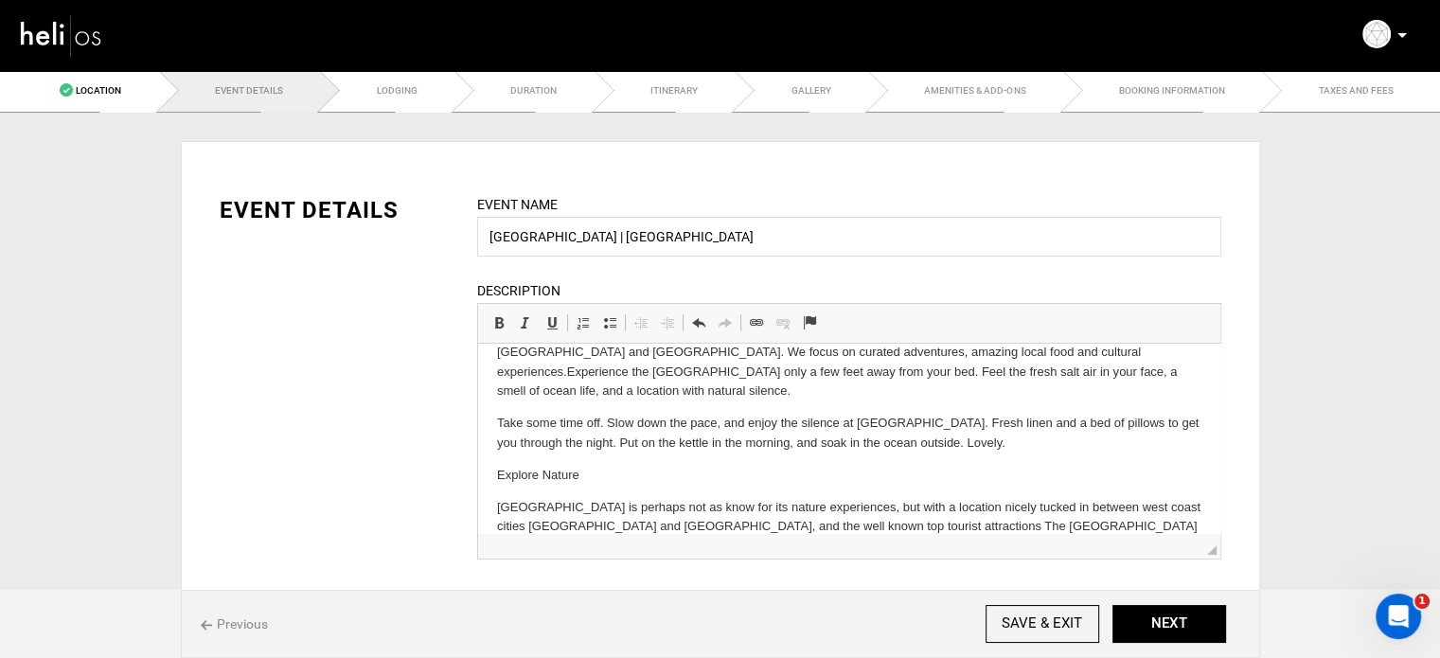
click at [490, 394] on html "We are a community-oriented eco lodge on the west coast of [GEOGRAPHIC_DATA], l…" at bounding box center [848, 440] width 742 height 272
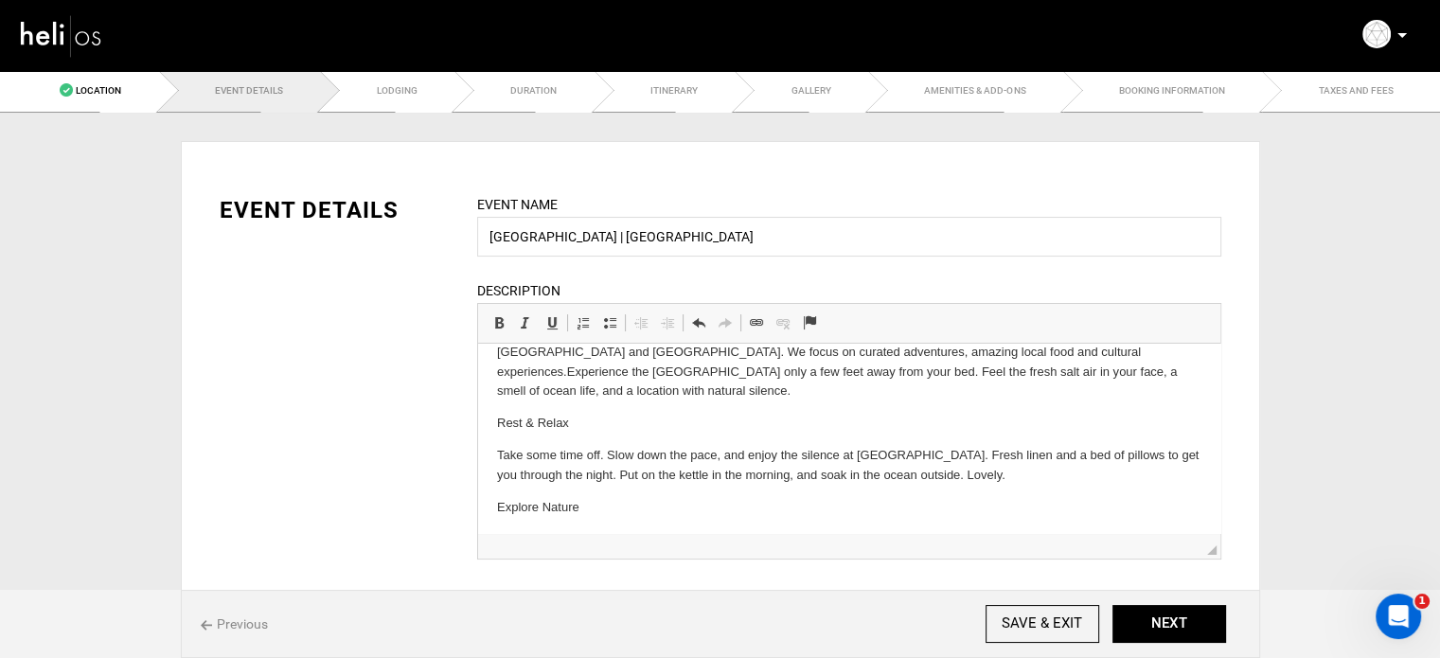
scroll to position [95, 0]
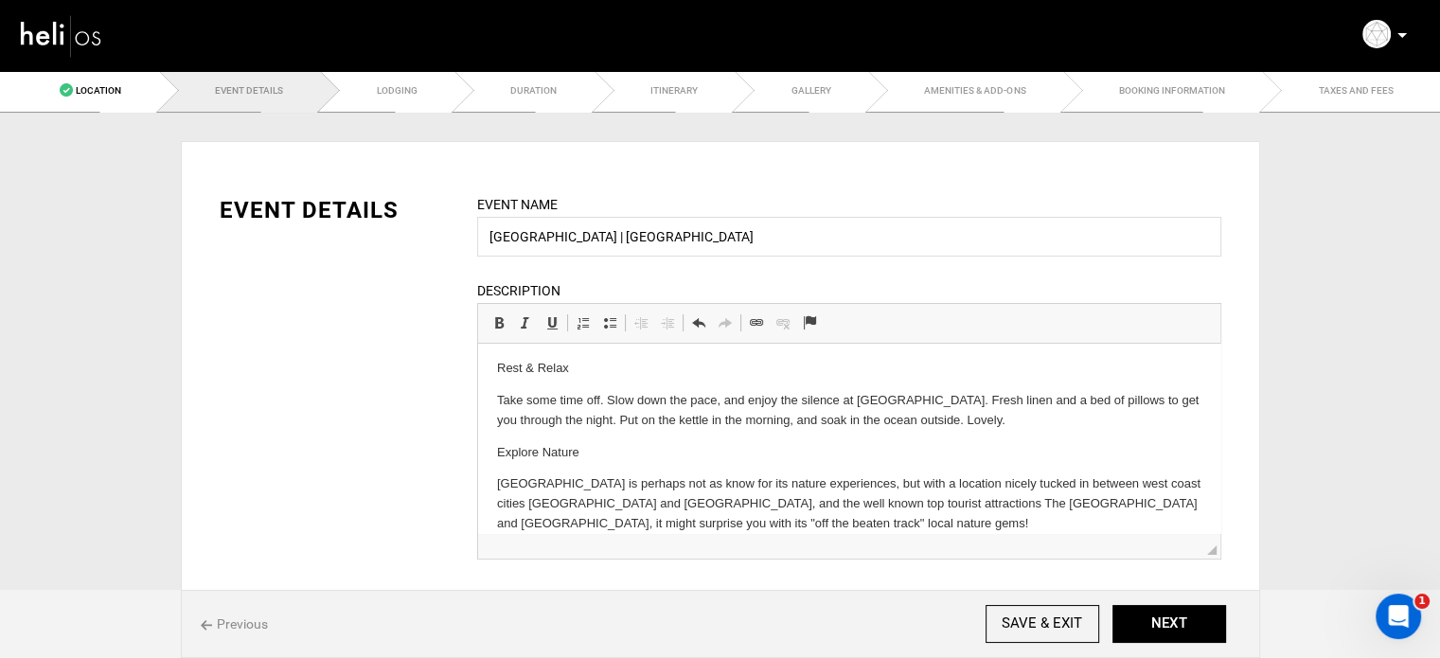
click at [774, 492] on p "[GEOGRAPHIC_DATA] is perhaps not as know for its nature experiences, but with a…" at bounding box center [848, 503] width 704 height 59
click at [766, 513] on p "[GEOGRAPHIC_DATA] is perhaps not as know for its nature experiences, but with a…" at bounding box center [848, 503] width 704 height 59
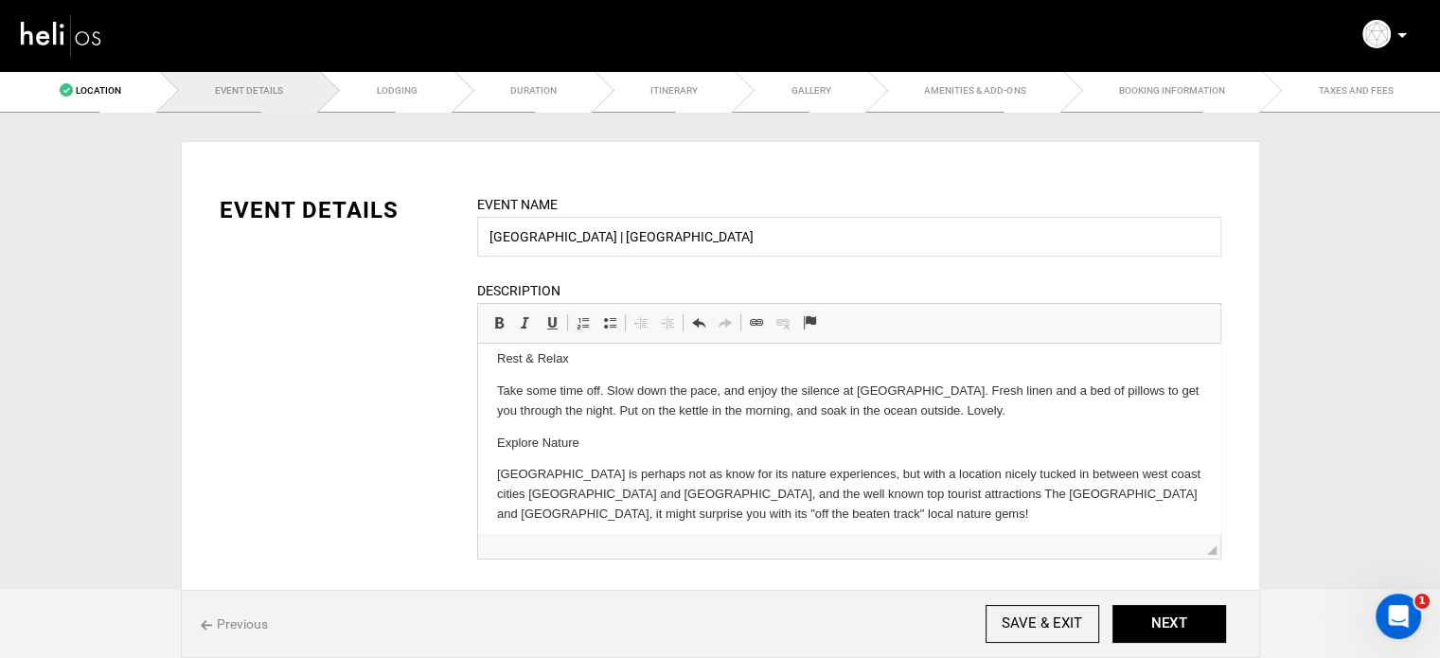
scroll to position [175, 0]
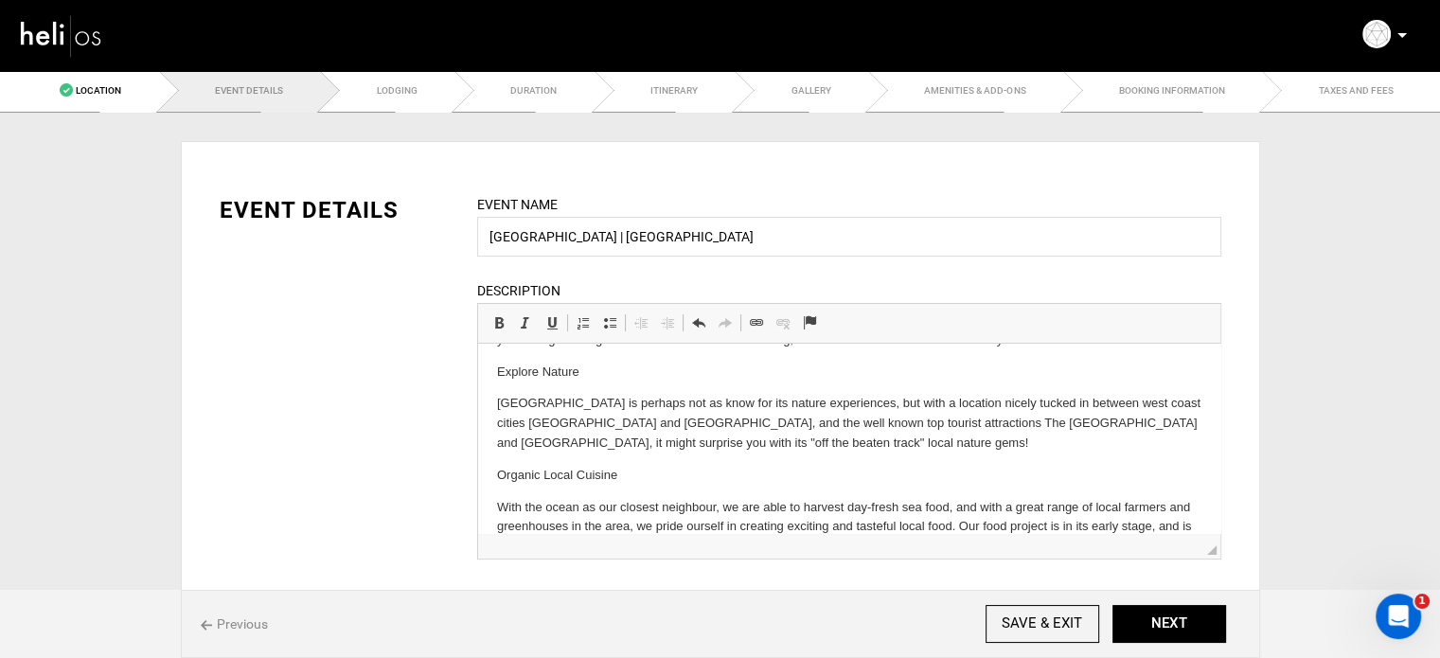
click at [550, 466] on p "Organic Local Cuisine" at bounding box center [848, 476] width 704 height 20
click at [503, 320] on span at bounding box center [498, 322] width 15 height 15
click at [507, 363] on p "Explore Nature" at bounding box center [848, 373] width 704 height 20
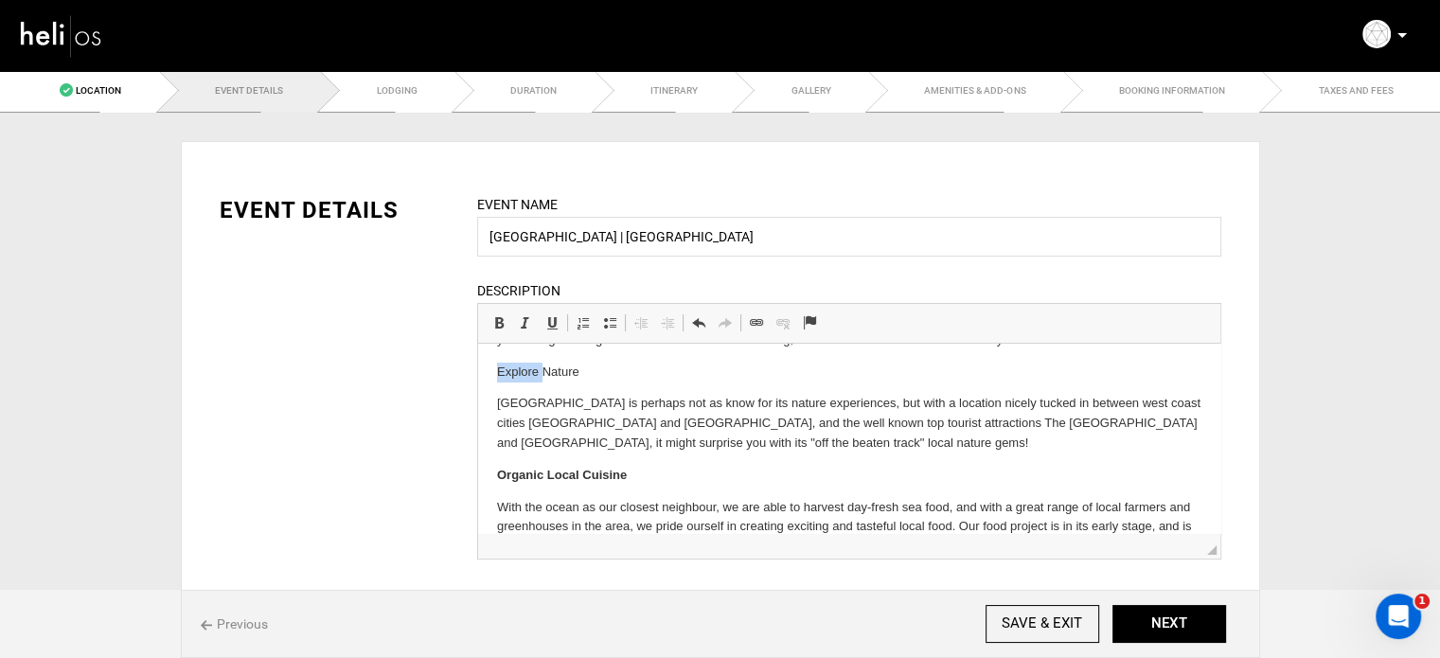
click at [507, 363] on p "Explore Nature" at bounding box center [848, 373] width 704 height 20
drag, startPoint x: 507, startPoint y: 353, endPoint x: 975, endPoint y: 672, distance: 566.2
click at [507, 363] on p "Explore Nature" at bounding box center [848, 373] width 704 height 20
click at [496, 315] on span at bounding box center [498, 322] width 15 height 15
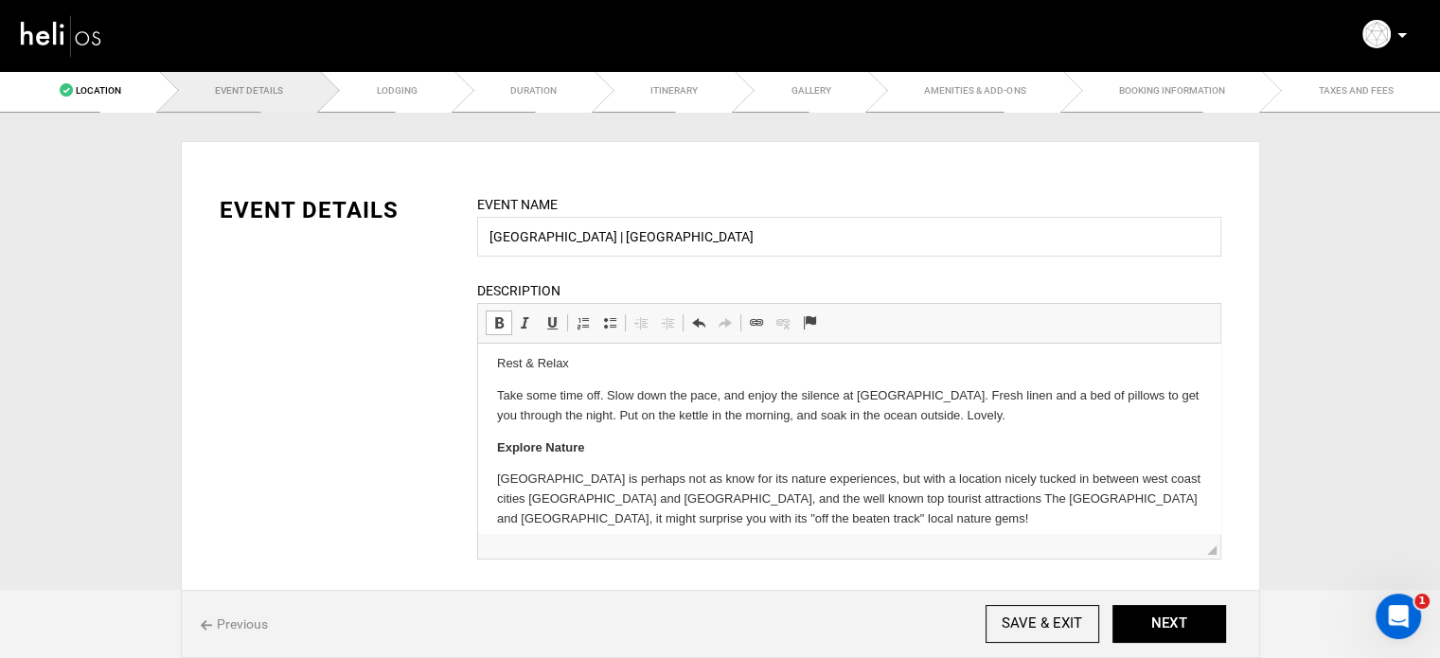
scroll to position [0, 0]
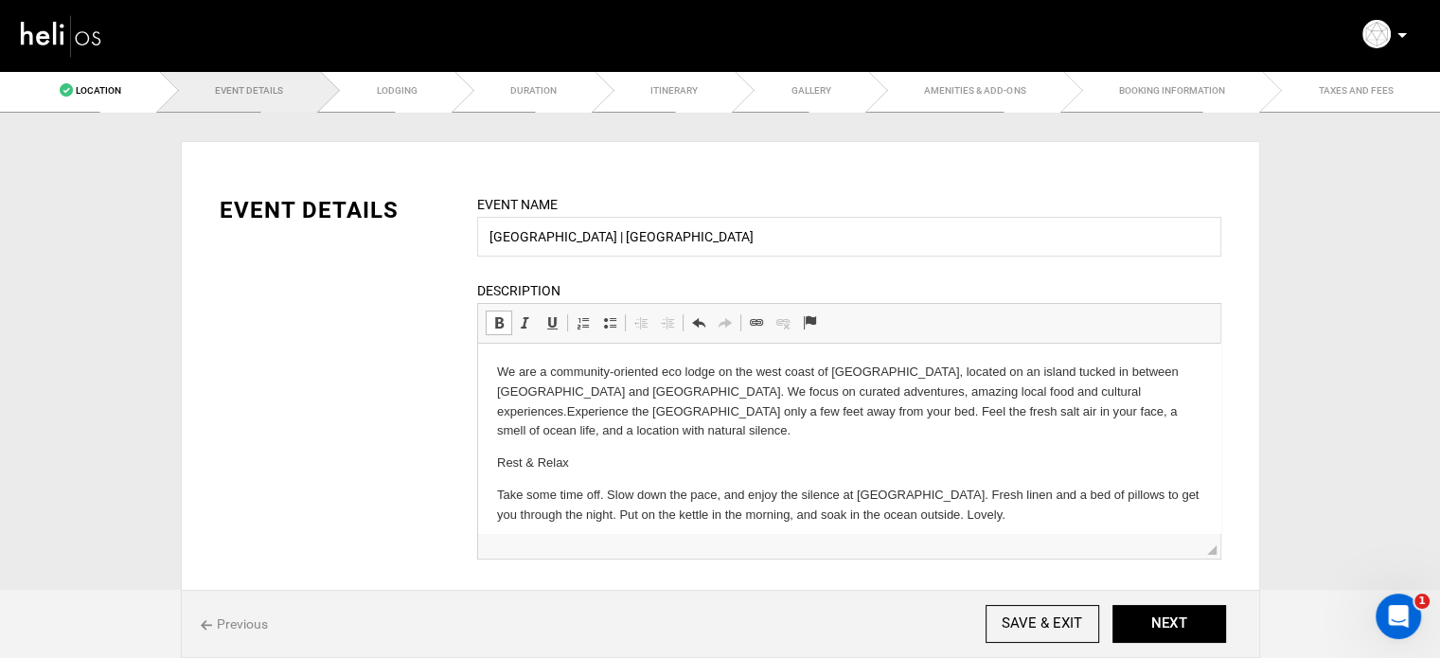
click at [522, 454] on p "Rest & Relax" at bounding box center [848, 464] width 704 height 20
click at [500, 324] on span at bounding box center [498, 322] width 15 height 15
click at [577, 433] on body "We are a community-oriented eco lodge on the west coast of [GEOGRAPHIC_DATA], l…" at bounding box center [848, 547] width 704 height 369
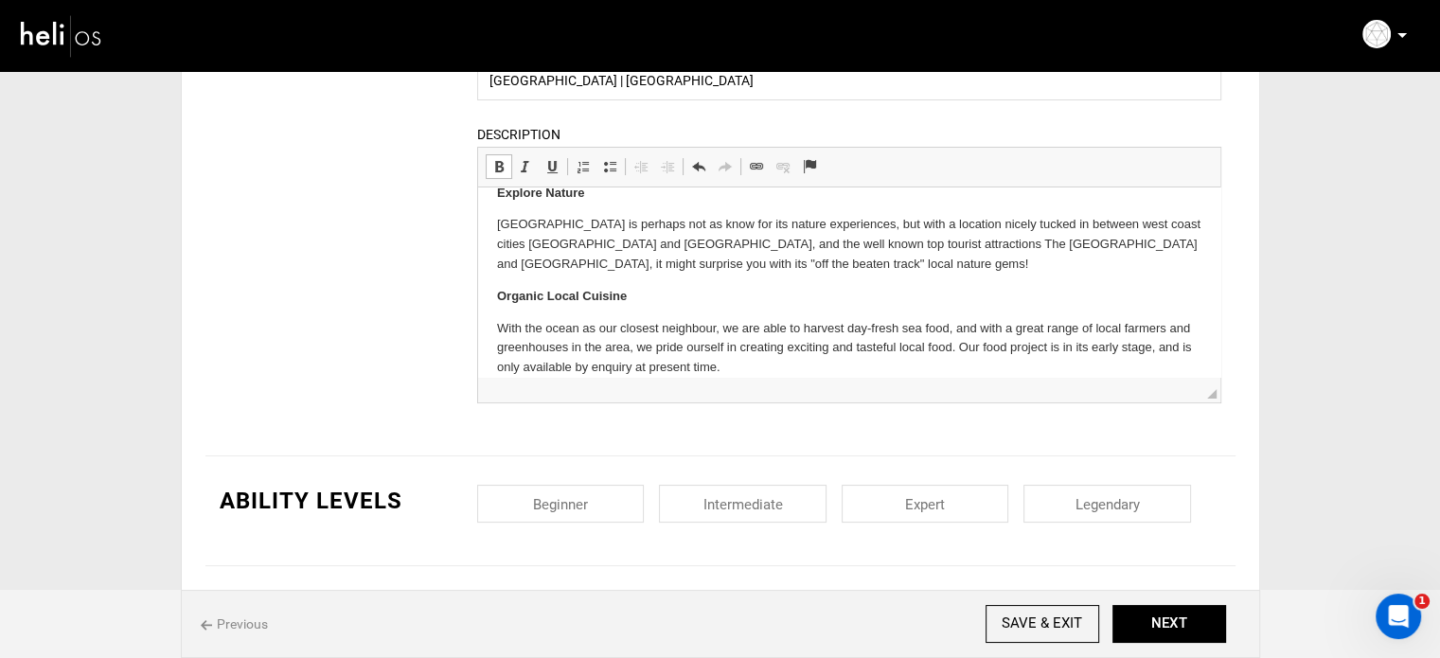
scroll to position [379, 0]
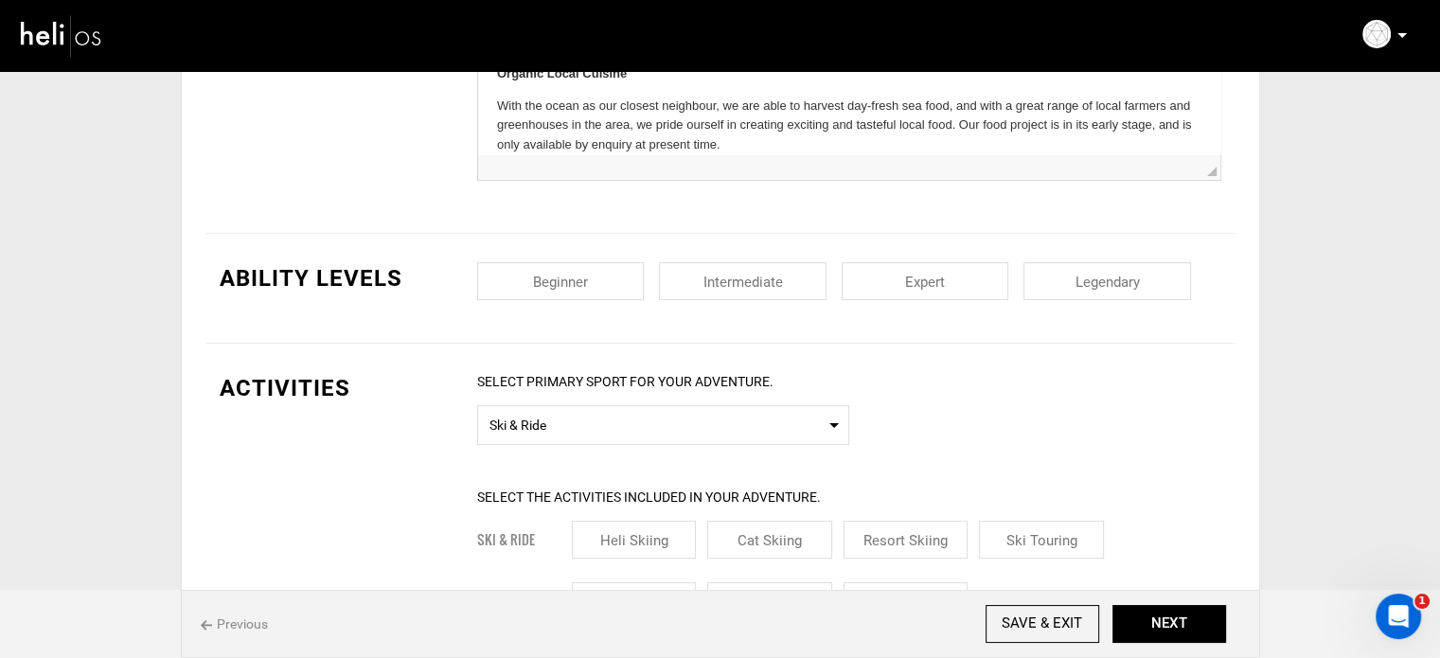
click at [729, 272] on input "checkbox" at bounding box center [743, 281] width 168 height 38
checkbox input "true"
drag, startPoint x: 907, startPoint y: 272, endPoint x: 1090, endPoint y: 276, distance: 182.8
click at [908, 272] on input "checkbox" at bounding box center [926, 281] width 168 height 38
checkbox input "true"
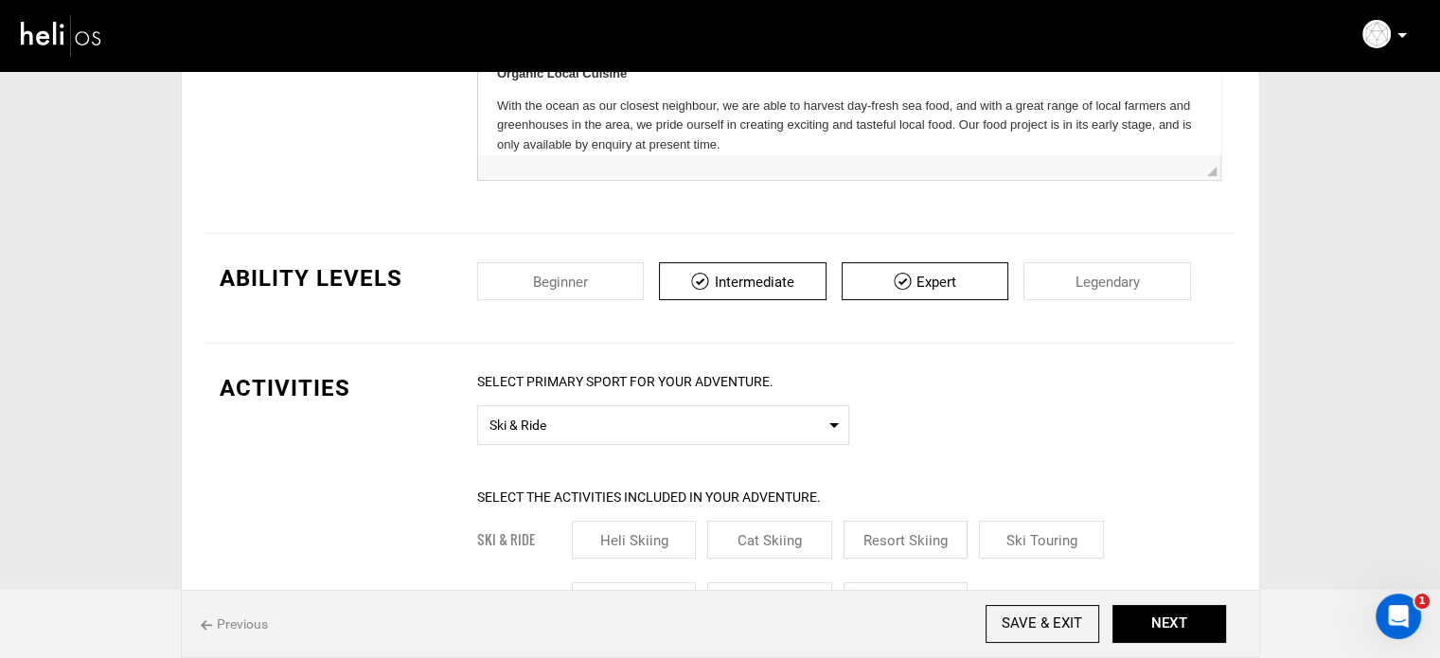
click at [1112, 277] on input "checkbox" at bounding box center [1107, 281] width 168 height 38
checkbox input "true"
click at [617, 270] on input "checkbox" at bounding box center [561, 281] width 168 height 38
checkbox input "true"
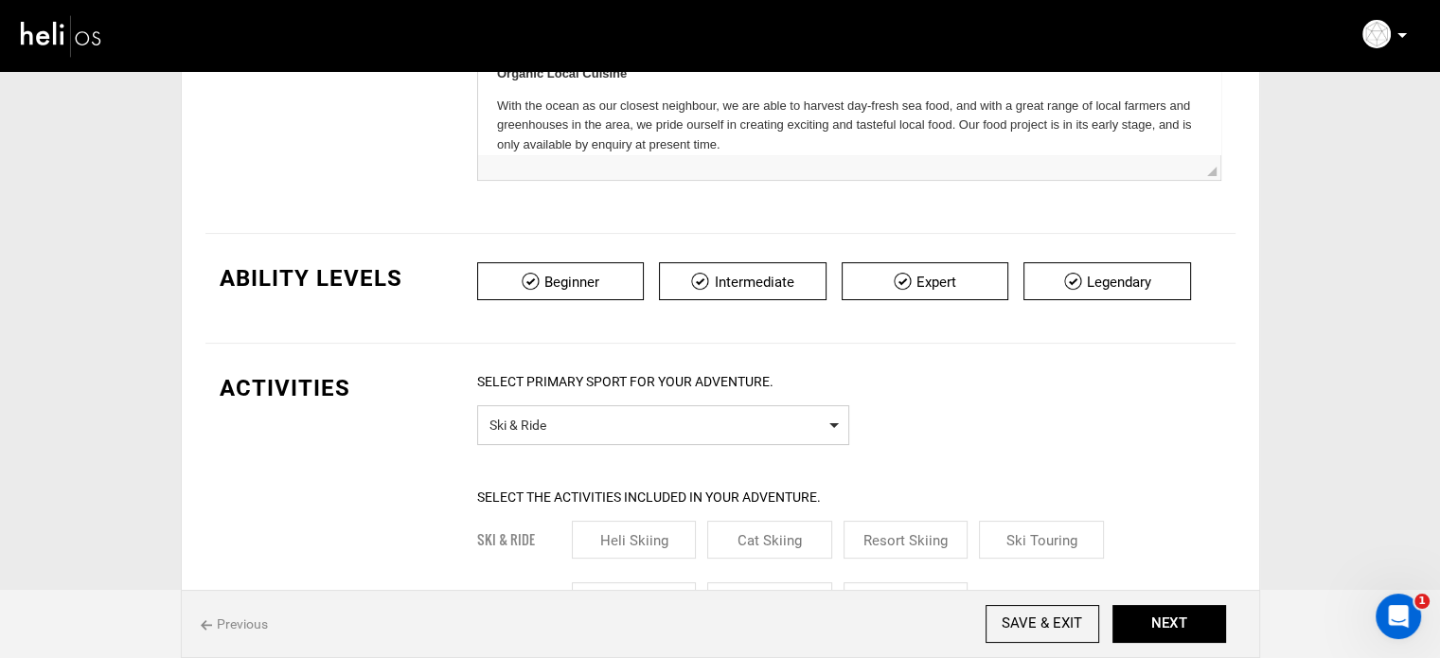
click at [577, 407] on span "Select Primary Sport Ski & Ride" at bounding box center [663, 425] width 372 height 40
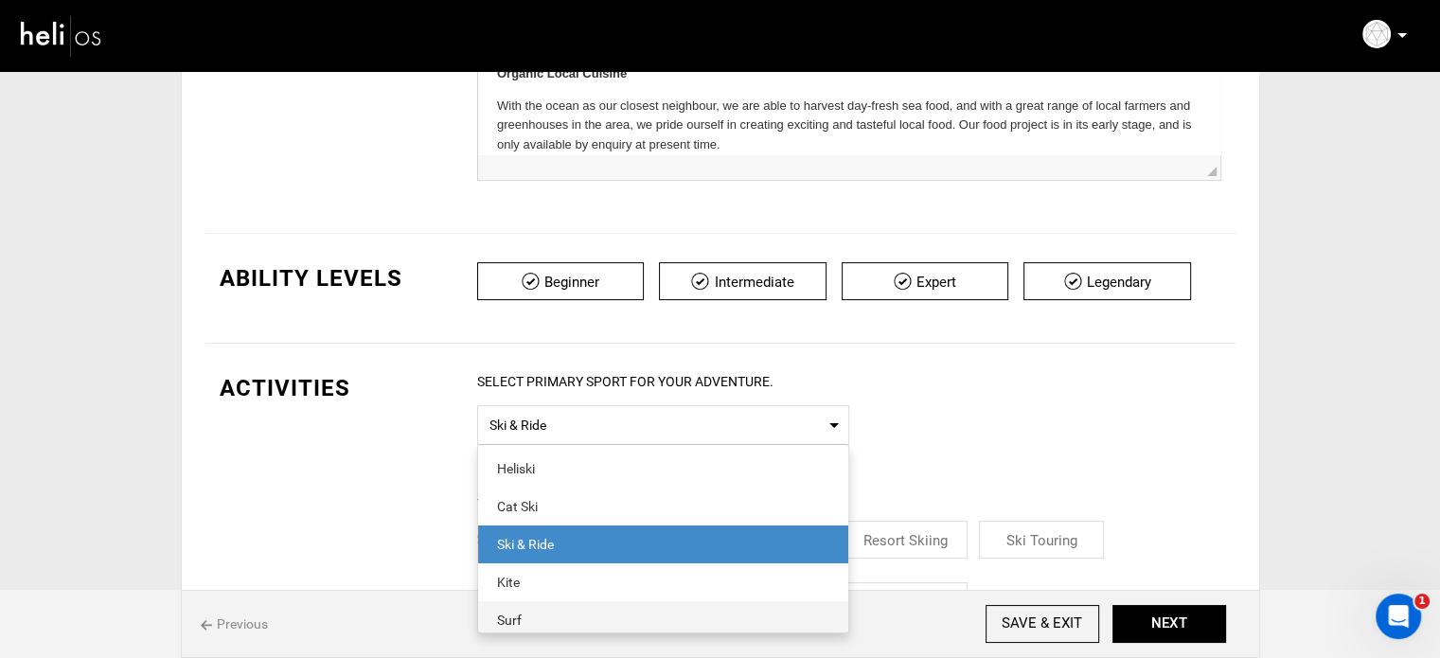
click at [567, 611] on div "Surf" at bounding box center [663, 620] width 332 height 19
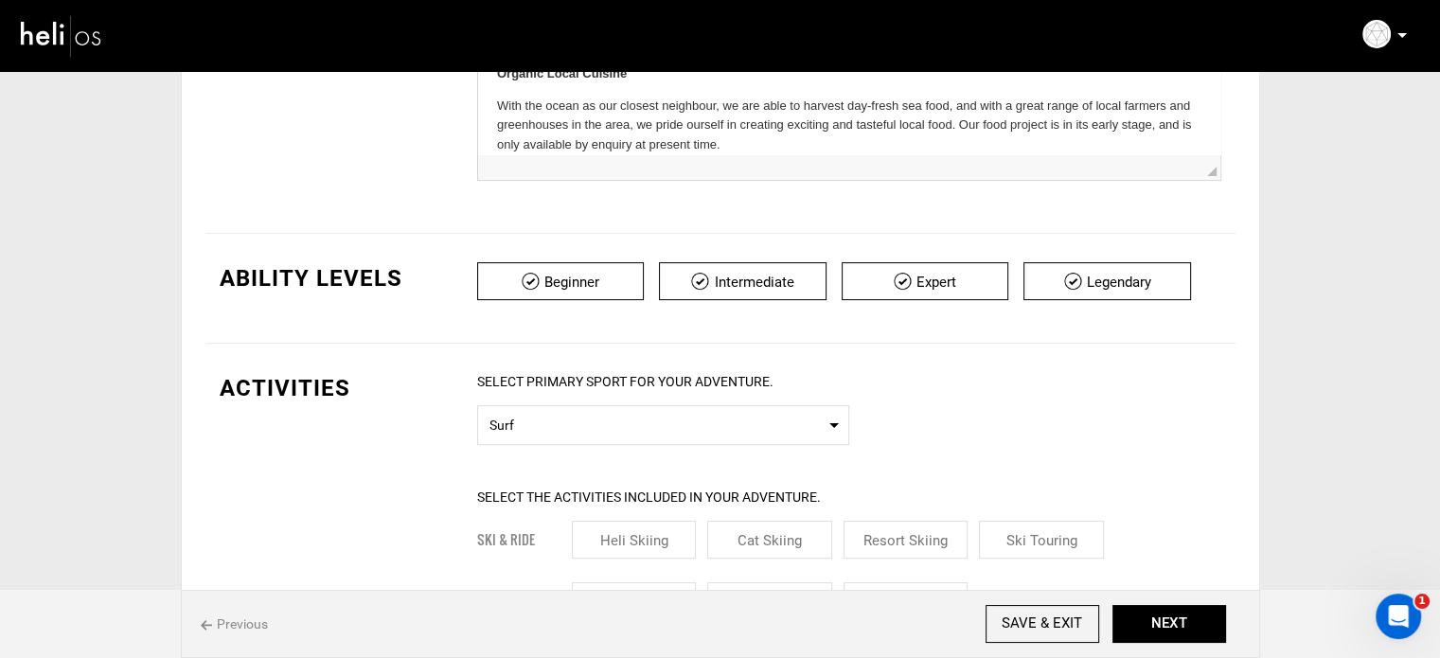
scroll to position [663, 0]
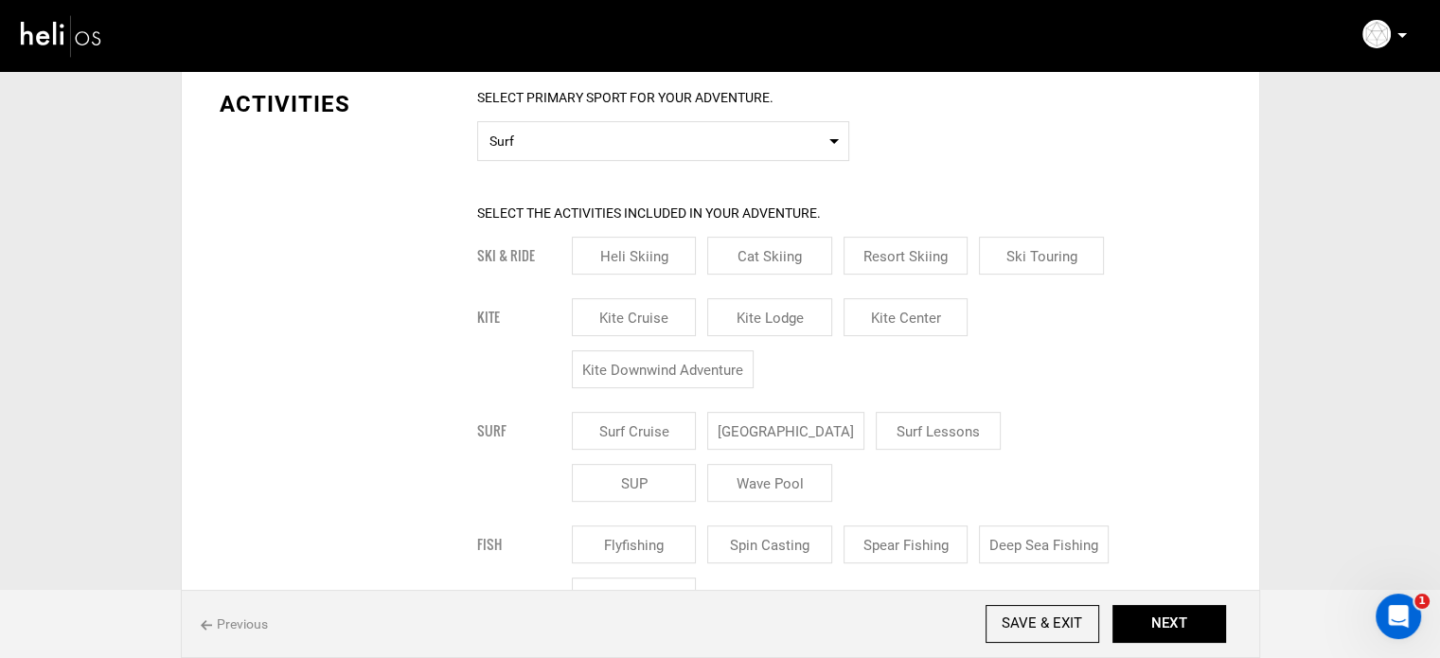
click at [795, 423] on input "[GEOGRAPHIC_DATA]" at bounding box center [785, 431] width 157 height 38
checkbox input "true"
click at [939, 424] on input "Surf Lessons" at bounding box center [960, 431] width 125 height 38
checkbox input "true"
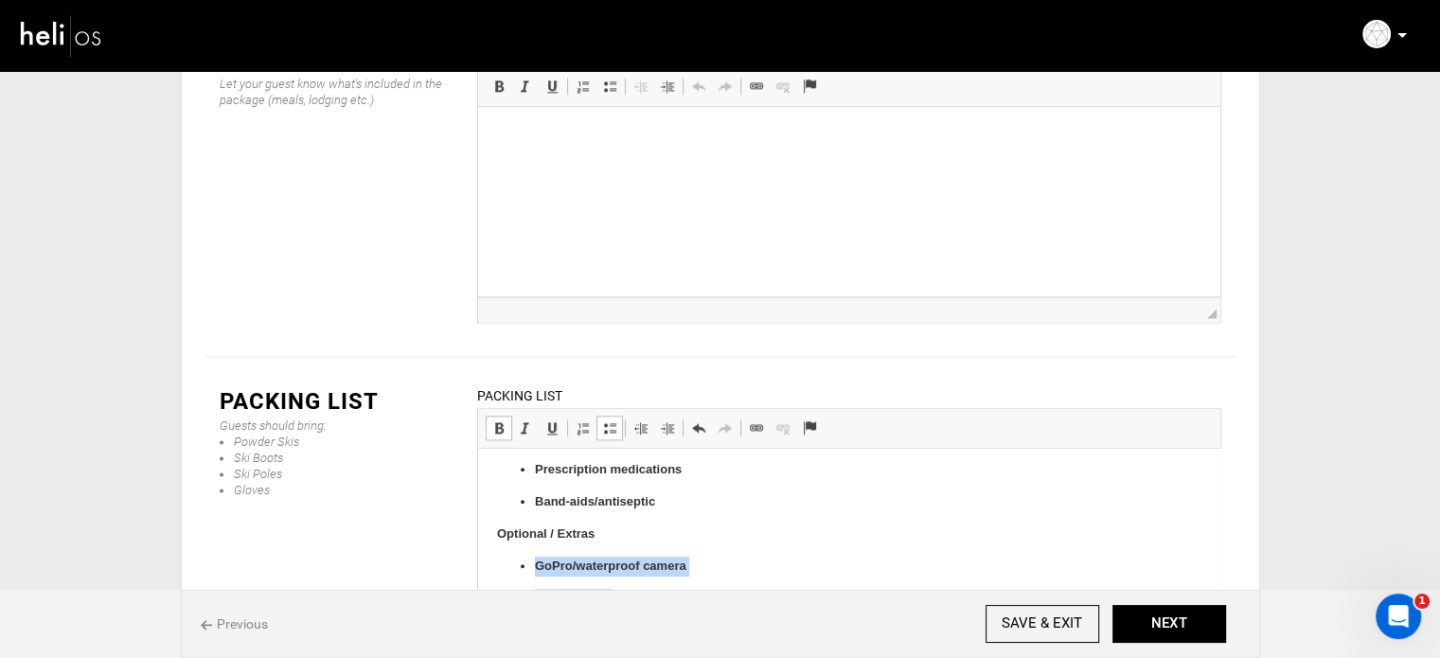
scroll to position [1295, 0]
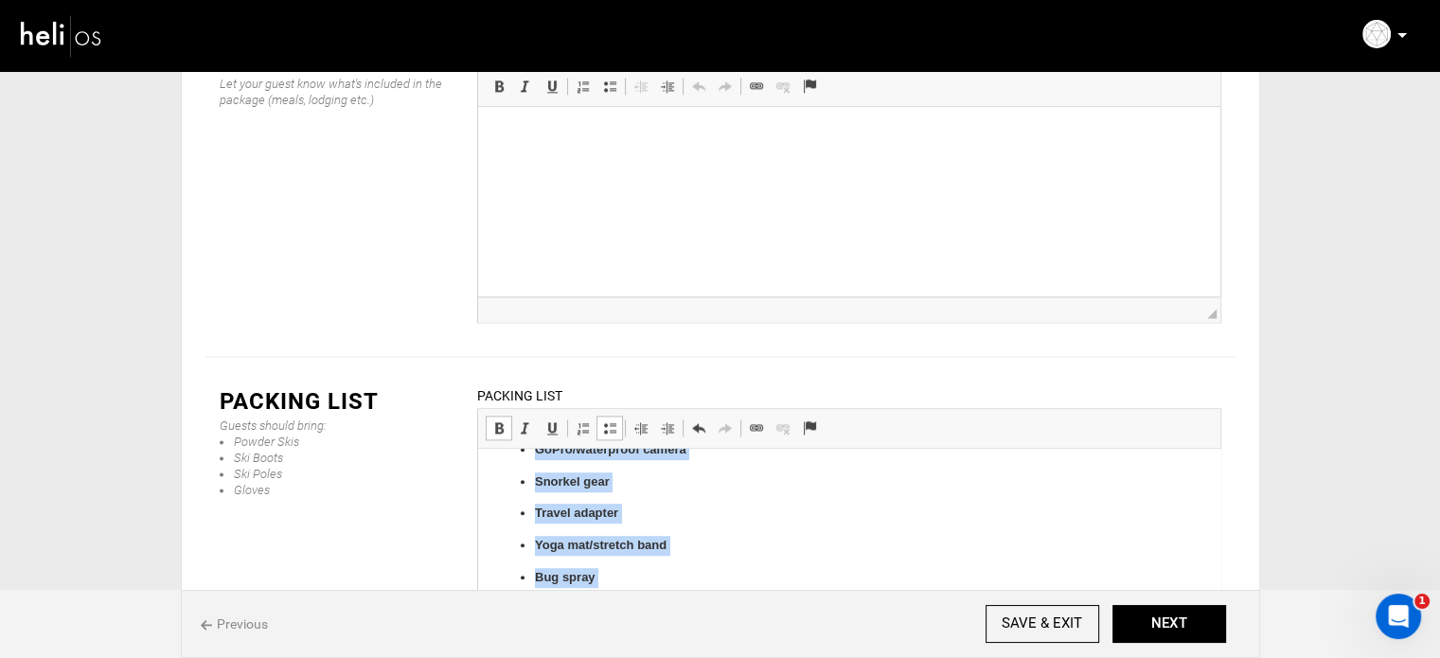
drag, startPoint x: 529, startPoint y: 572, endPoint x: 726, endPoint y: 627, distance: 204.4
click at [495, 420] on span at bounding box center [498, 427] width 15 height 15
click at [610, 420] on span at bounding box center [609, 427] width 15 height 15
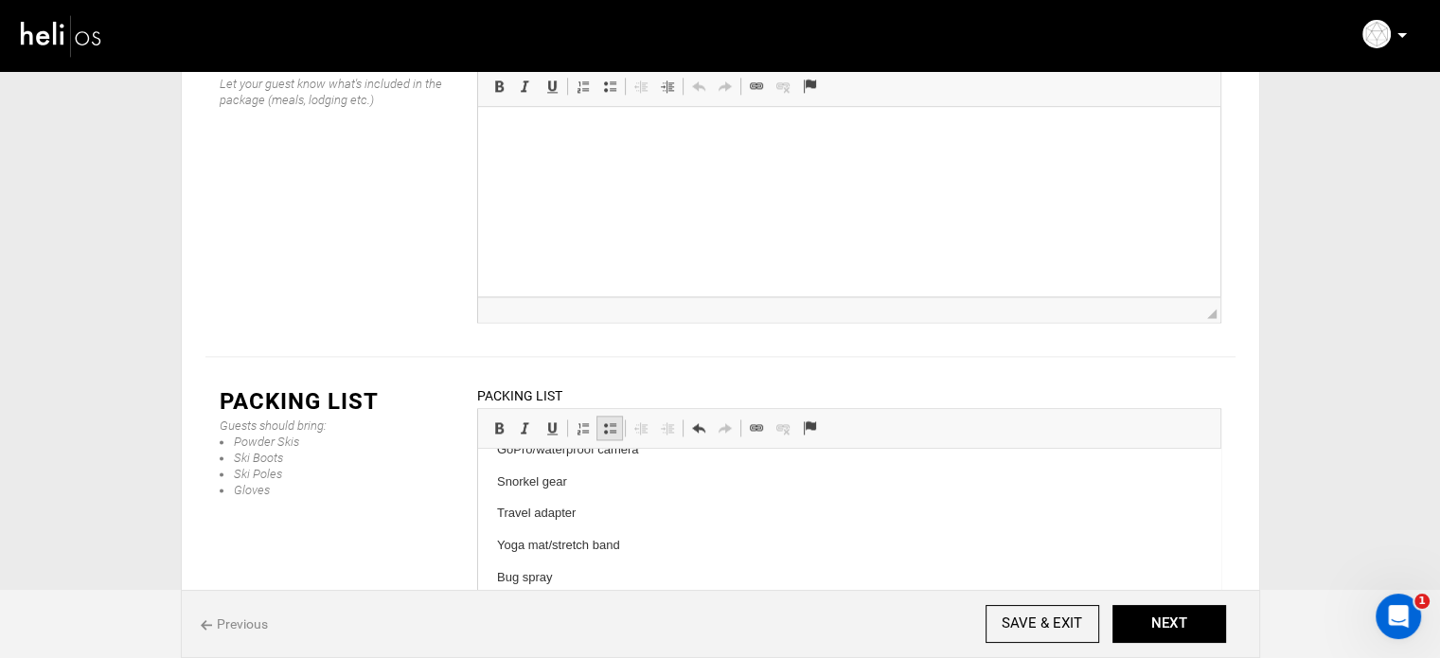
click at [610, 420] on span at bounding box center [609, 427] width 15 height 15
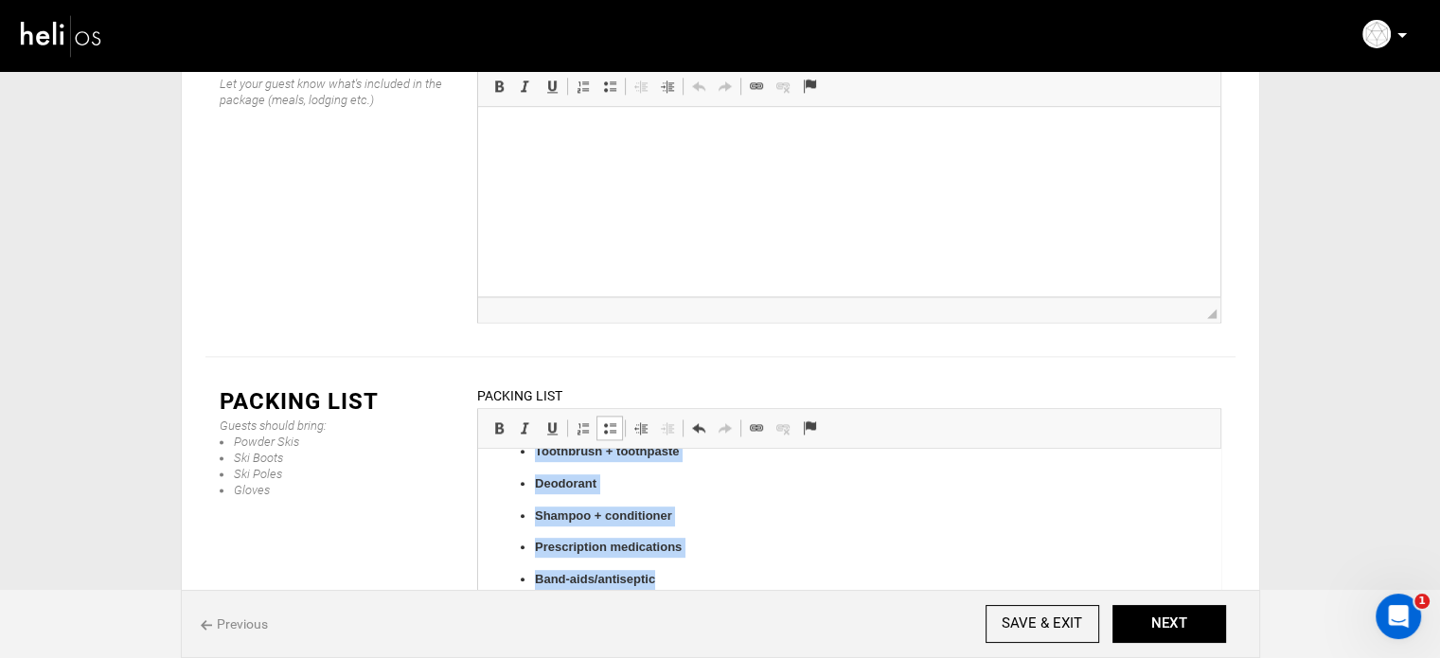
scroll to position [998, 0]
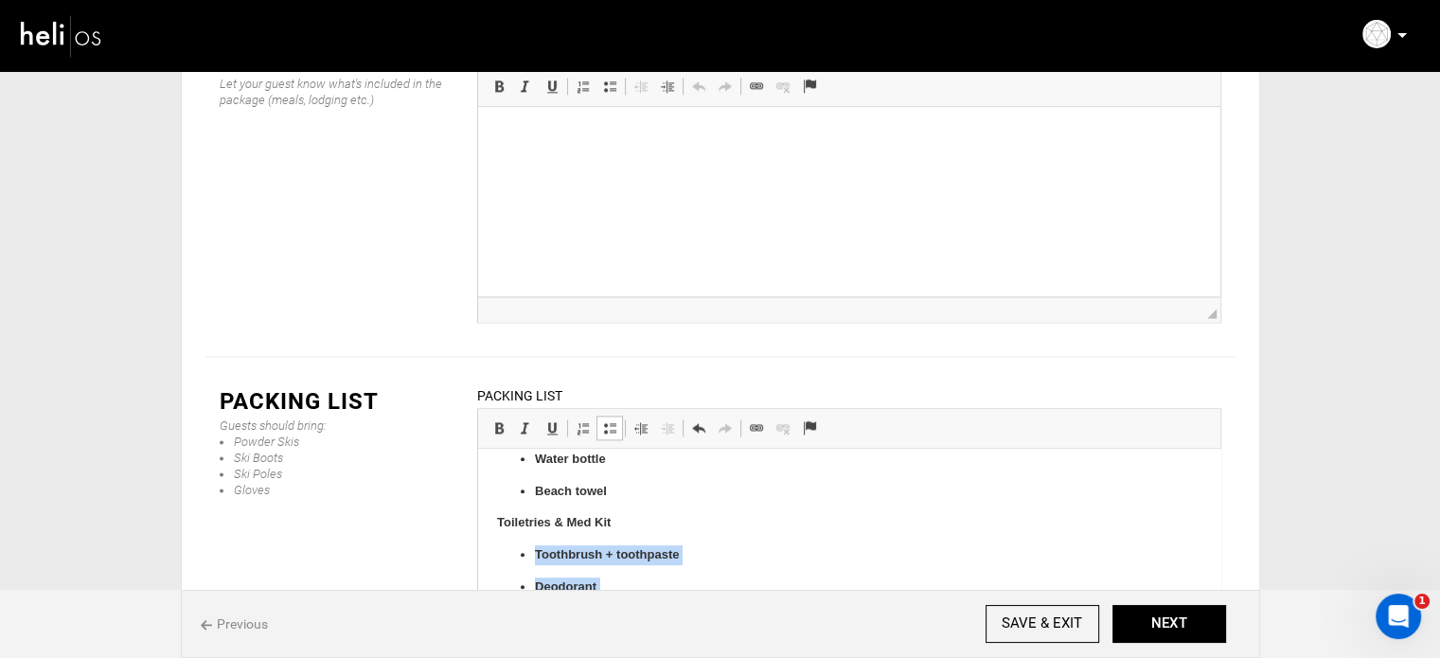
drag, startPoint x: 669, startPoint y: 539, endPoint x: 518, endPoint y: 515, distance: 153.3
click at [531, 552] on ul "Toothbrush + toothpaste Deodorant Shampoo + conditioner Prescription medication…" at bounding box center [848, 619] width 704 height 148
click at [500, 420] on span at bounding box center [498, 427] width 15 height 15
click at [604, 420] on span at bounding box center [609, 427] width 15 height 15
drag, startPoint x: 604, startPoint y: 322, endPoint x: 135, endPoint y: 14, distance: 560.6
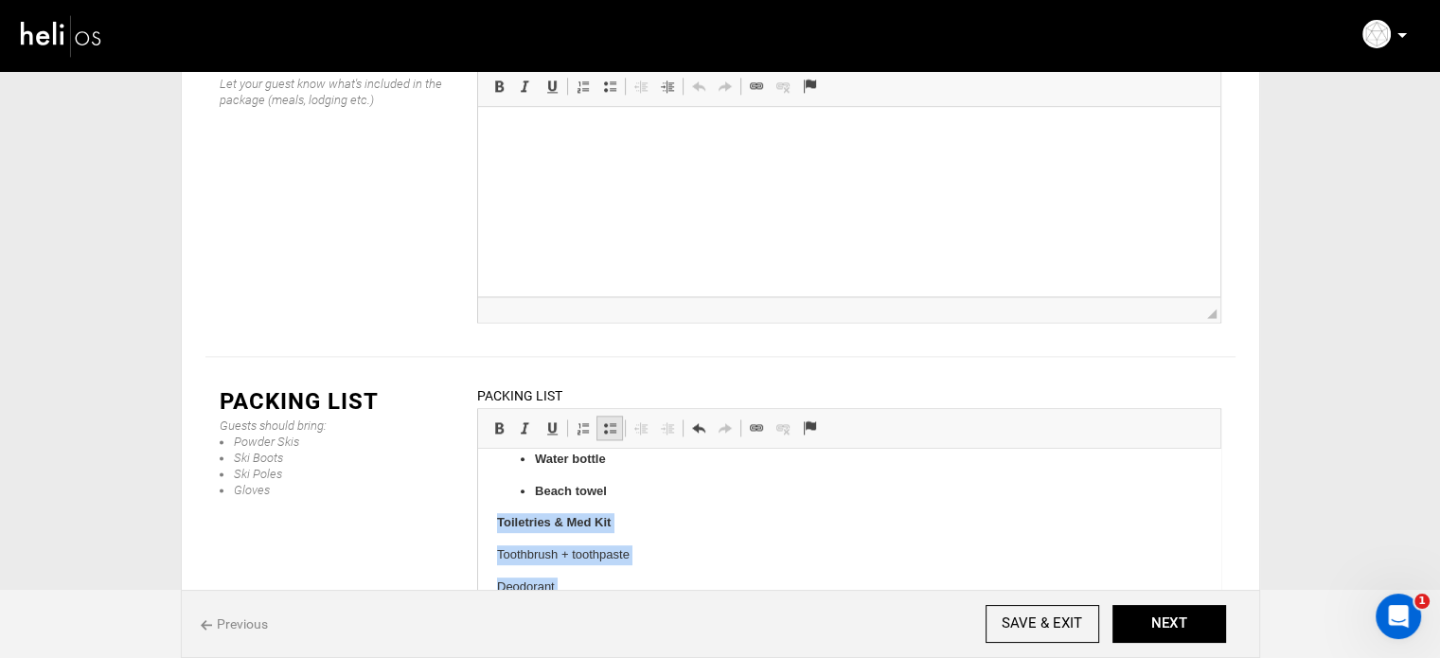
click at [604, 420] on span at bounding box center [609, 427] width 15 height 15
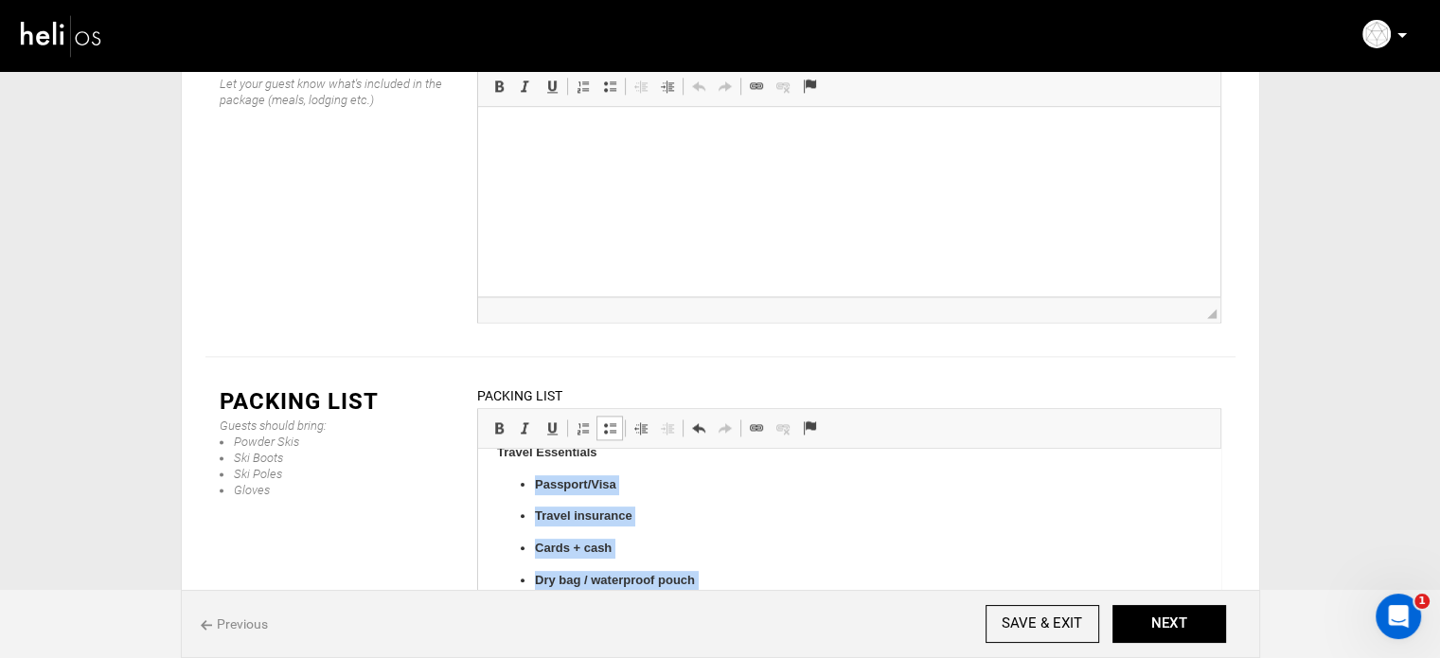
scroll to position [839, 0]
drag, startPoint x: 616, startPoint y: 489, endPoint x: 533, endPoint y: 496, distance: 83.6
click at [533, 496] on ul "Passport/Visa Travel insurance Cards + cash Dry bag / waterproof pouch Water bo…" at bounding box center [848, 571] width 704 height 180
click at [501, 420] on span at bounding box center [498, 427] width 15 height 15
click at [596, 416] on link "Insert/Remove Bulleted List" at bounding box center [609, 428] width 27 height 25
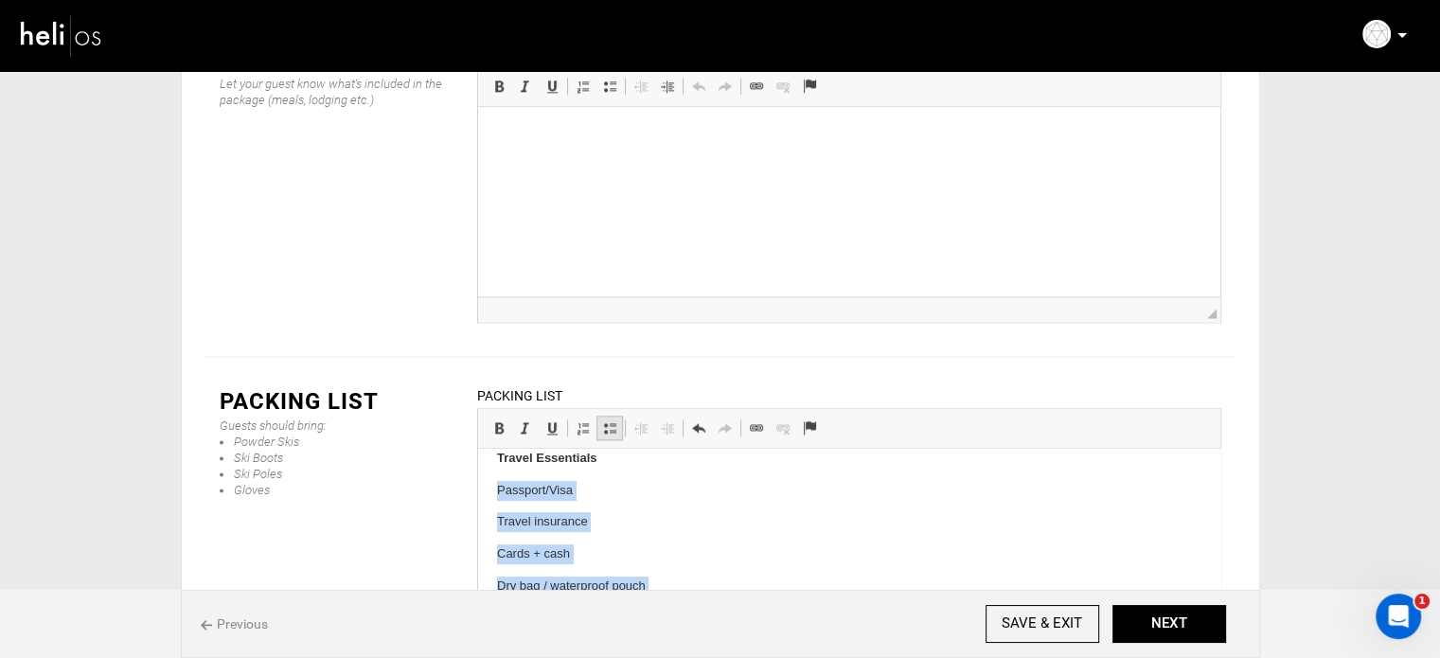
click at [596, 416] on link "Insert/Remove Bulleted List" at bounding box center [609, 428] width 27 height 25
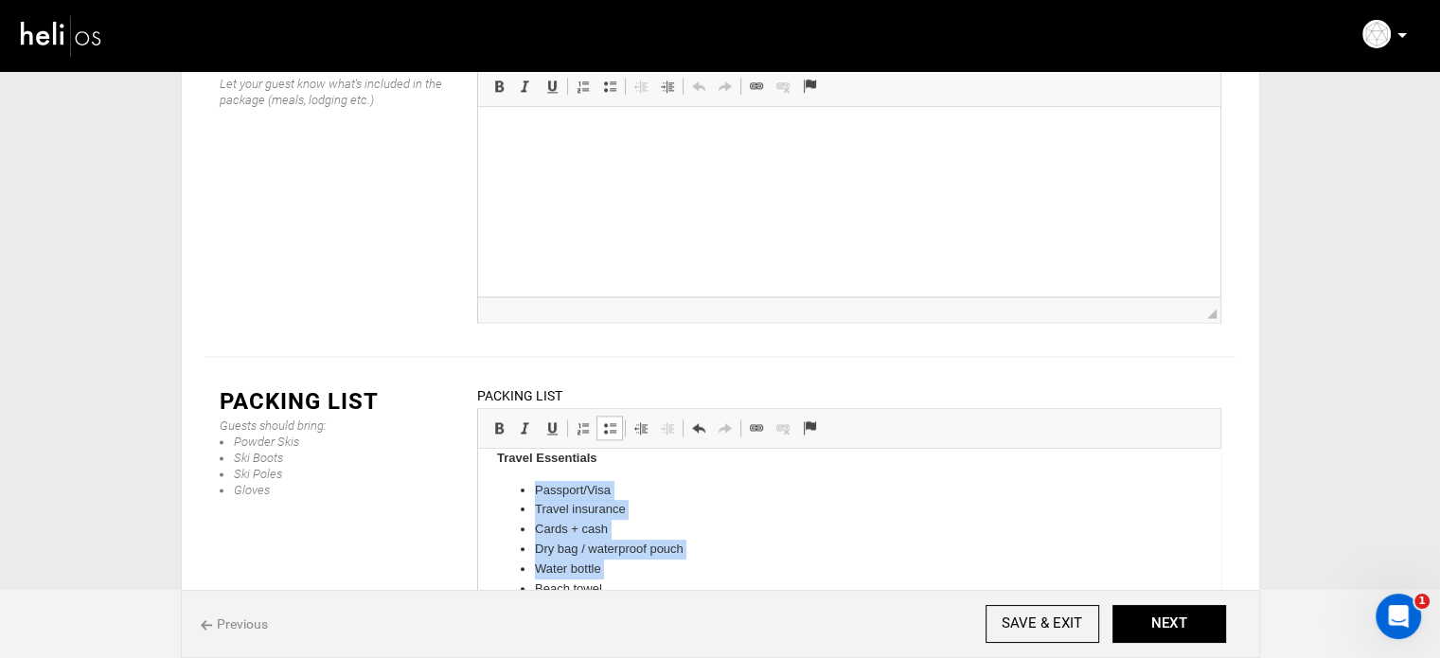
scroll to position [744, 0]
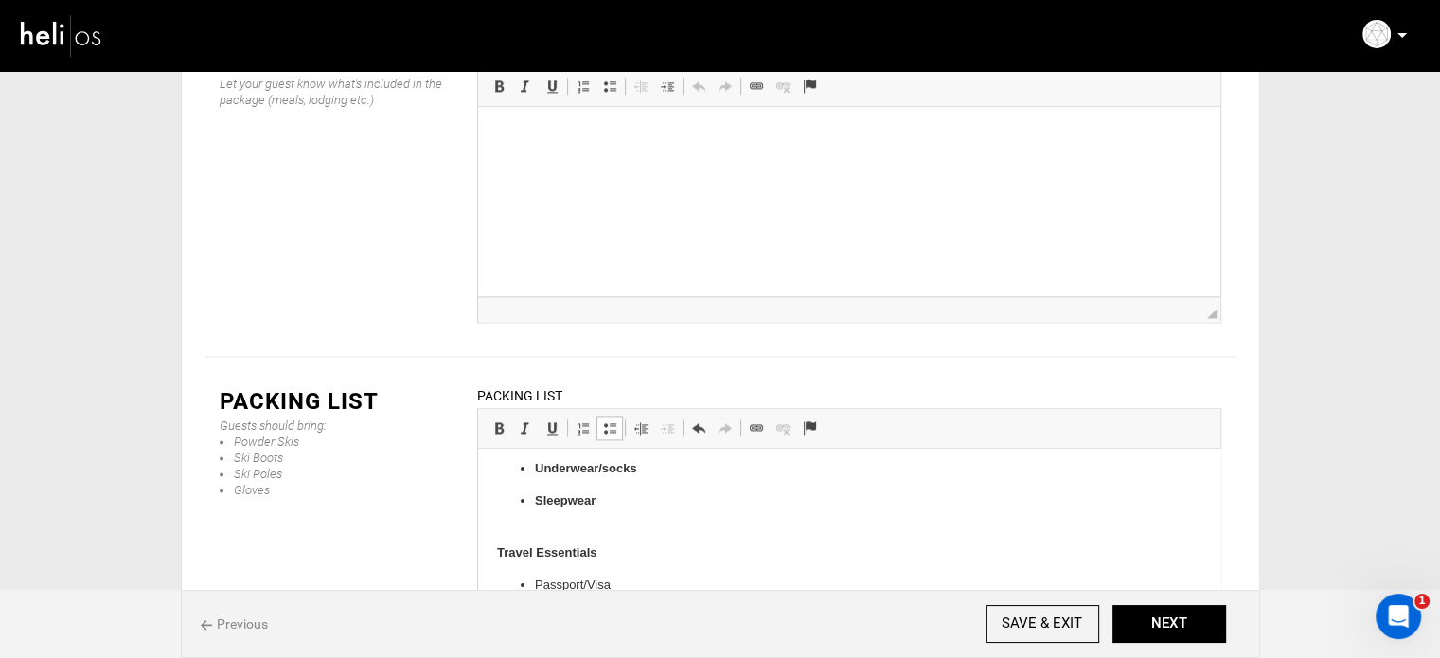
click at [582, 525] on p "Sleepwear" at bounding box center [848, 511] width 629 height 40
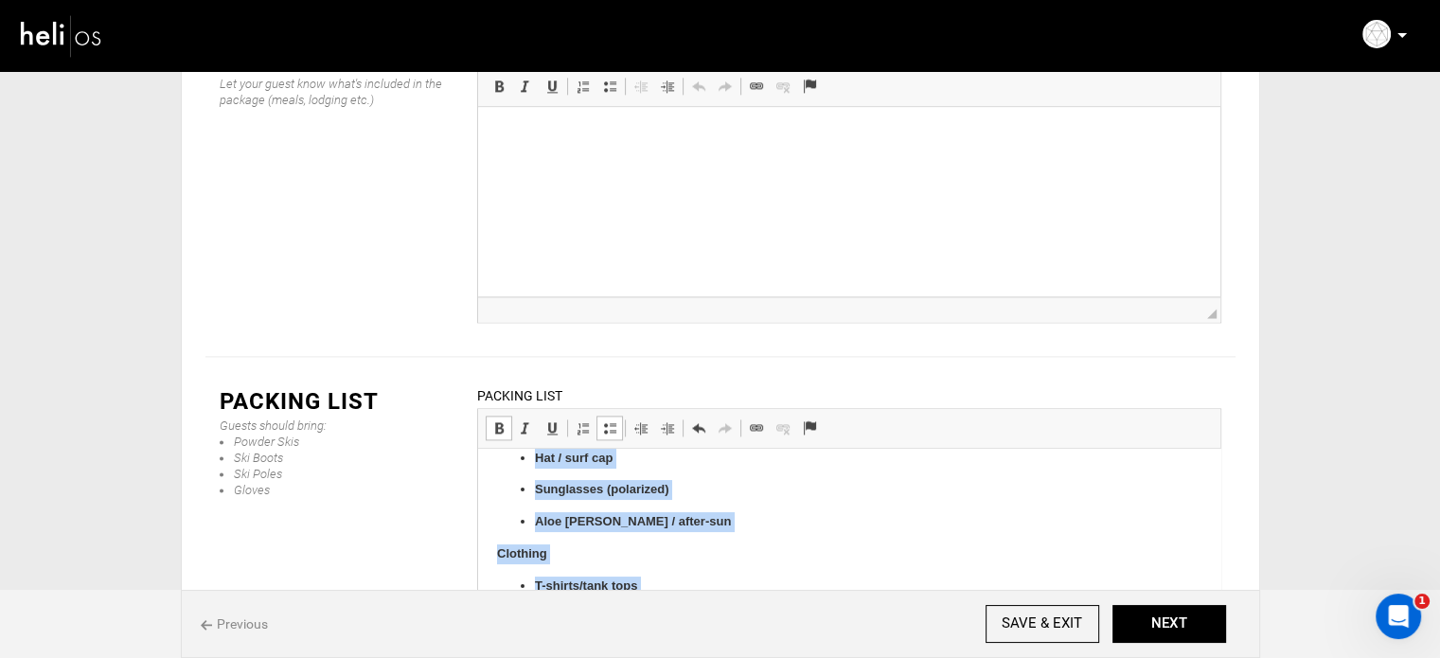
scroll to position [382, 0]
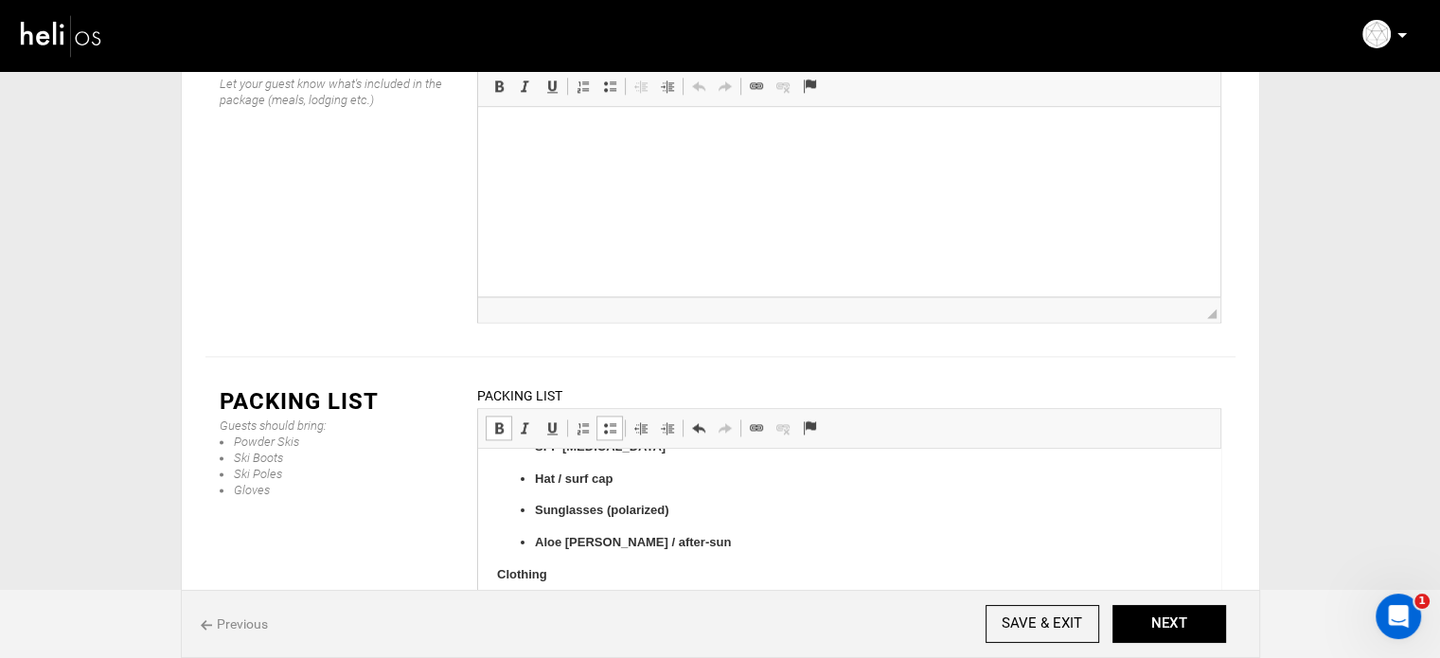
drag, startPoint x: 609, startPoint y: 507, endPoint x: 525, endPoint y: 596, distance: 121.2
click at [492, 420] on span at bounding box center [498, 427] width 15 height 15
click at [605, 420] on span at bounding box center [609, 427] width 15 height 15
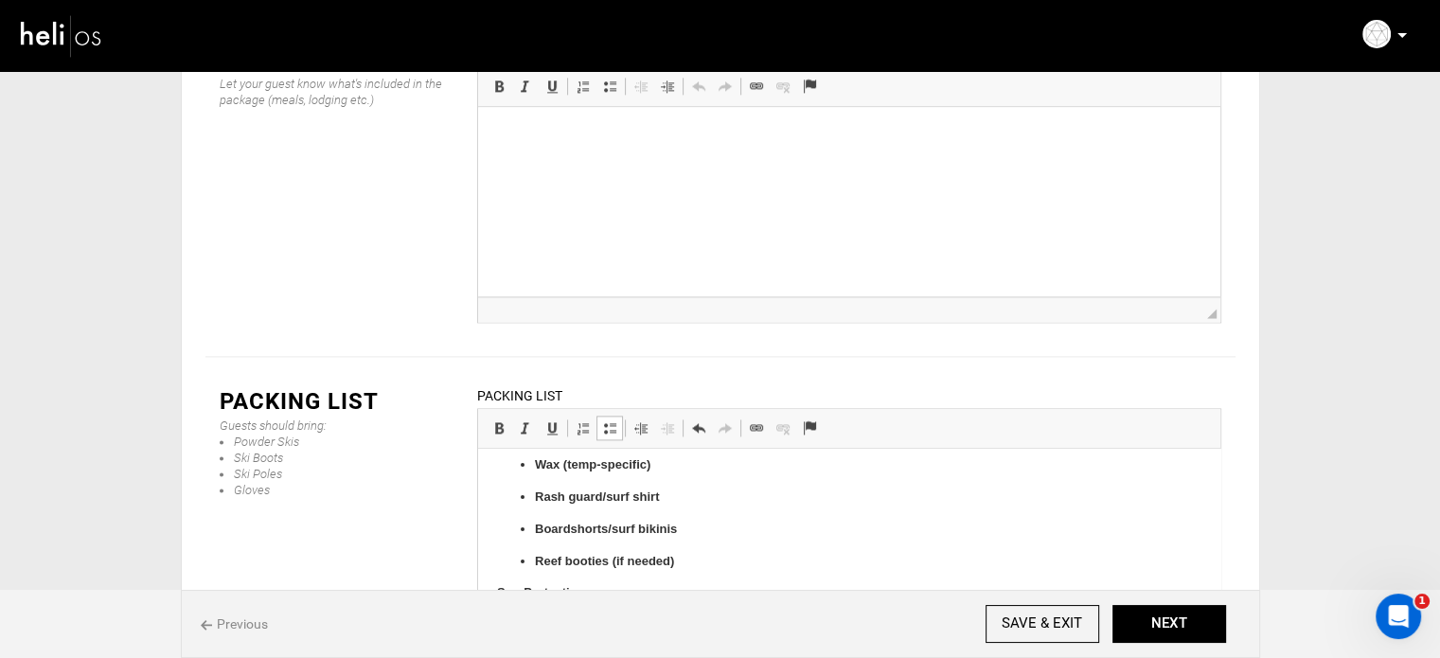
scroll to position [158, 0]
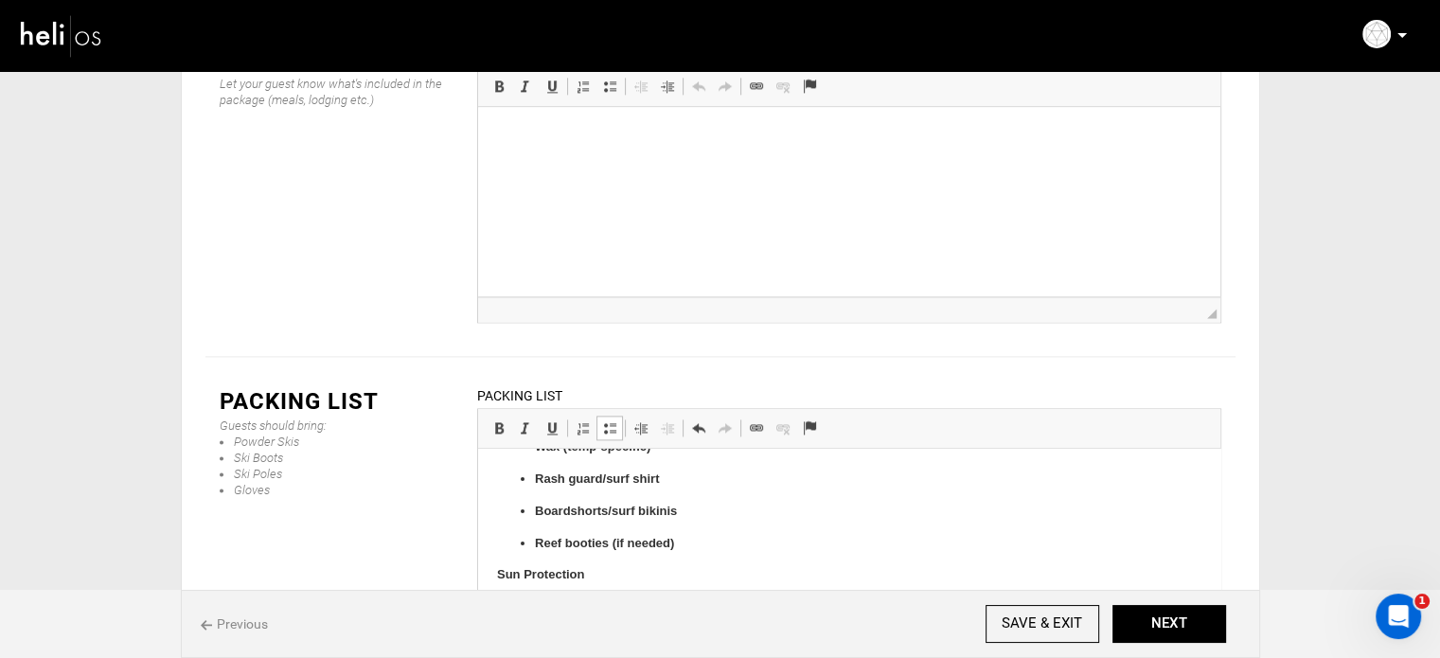
drag, startPoint x: 654, startPoint y: 541, endPoint x: 528, endPoint y: 592, distance: 135.9
click at [499, 420] on span at bounding box center [498, 427] width 15 height 15
click at [602, 420] on span at bounding box center [609, 427] width 15 height 15
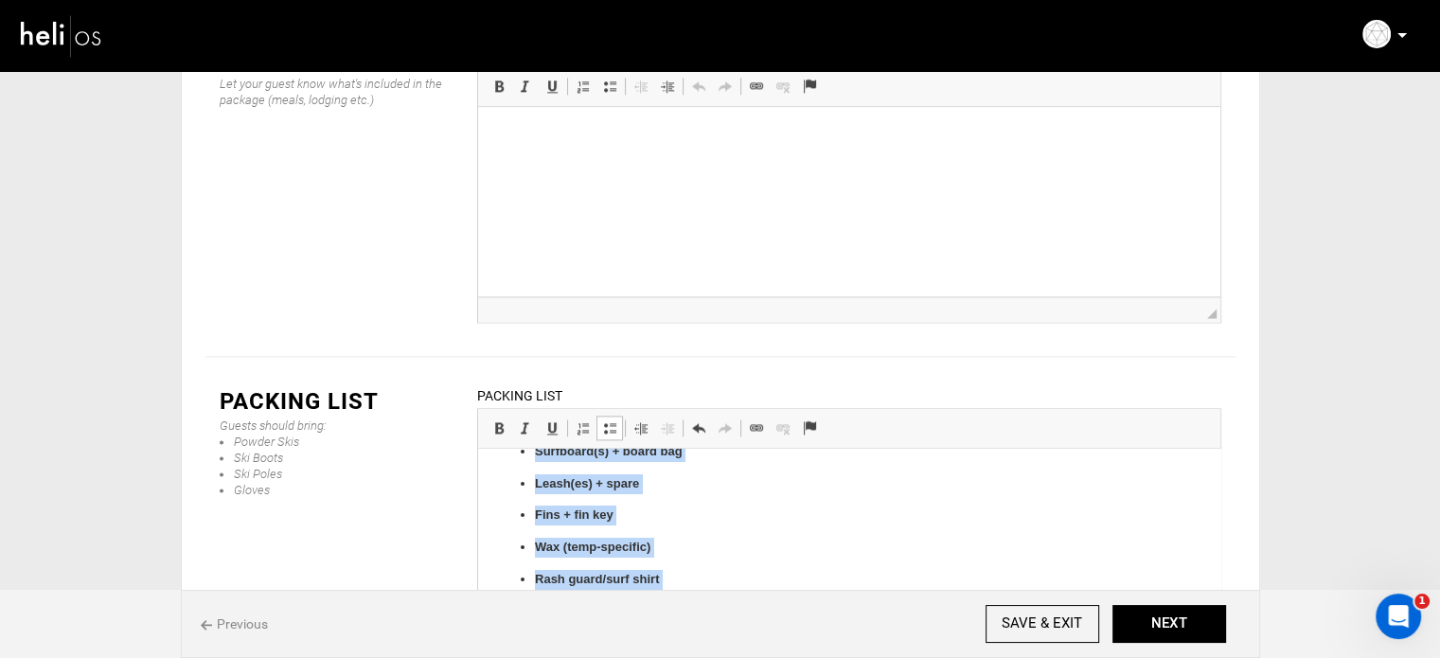
scroll to position [19, 0]
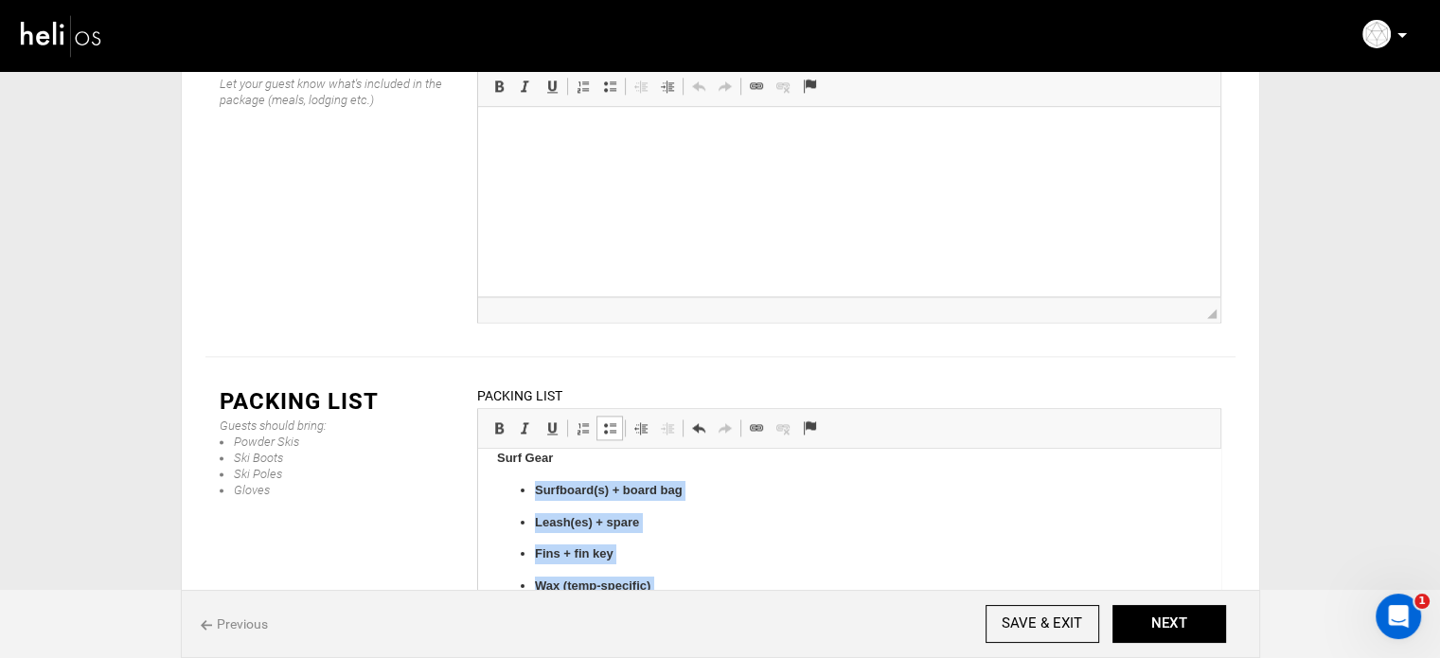
drag, startPoint x: 681, startPoint y: 543, endPoint x: 530, endPoint y: 494, distance: 158.4
click at [530, 494] on ul "Surfboard(s) + board bag Leash(es) + spare Fins + fin key Wax (temp-specific) R…" at bounding box center [848, 587] width 704 height 212
click at [493, 420] on span at bounding box center [498, 427] width 15 height 15
click at [607, 420] on span at bounding box center [609, 427] width 15 height 15
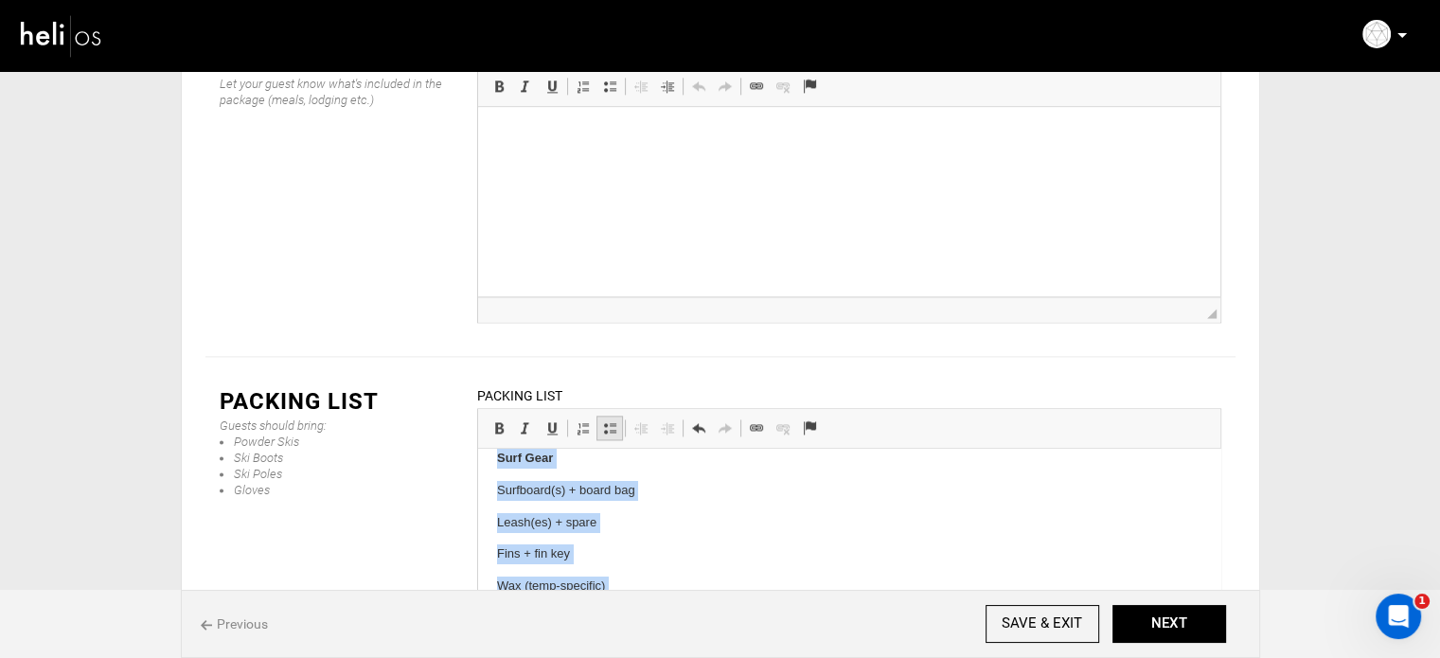
click at [607, 420] on span at bounding box center [609, 427] width 15 height 15
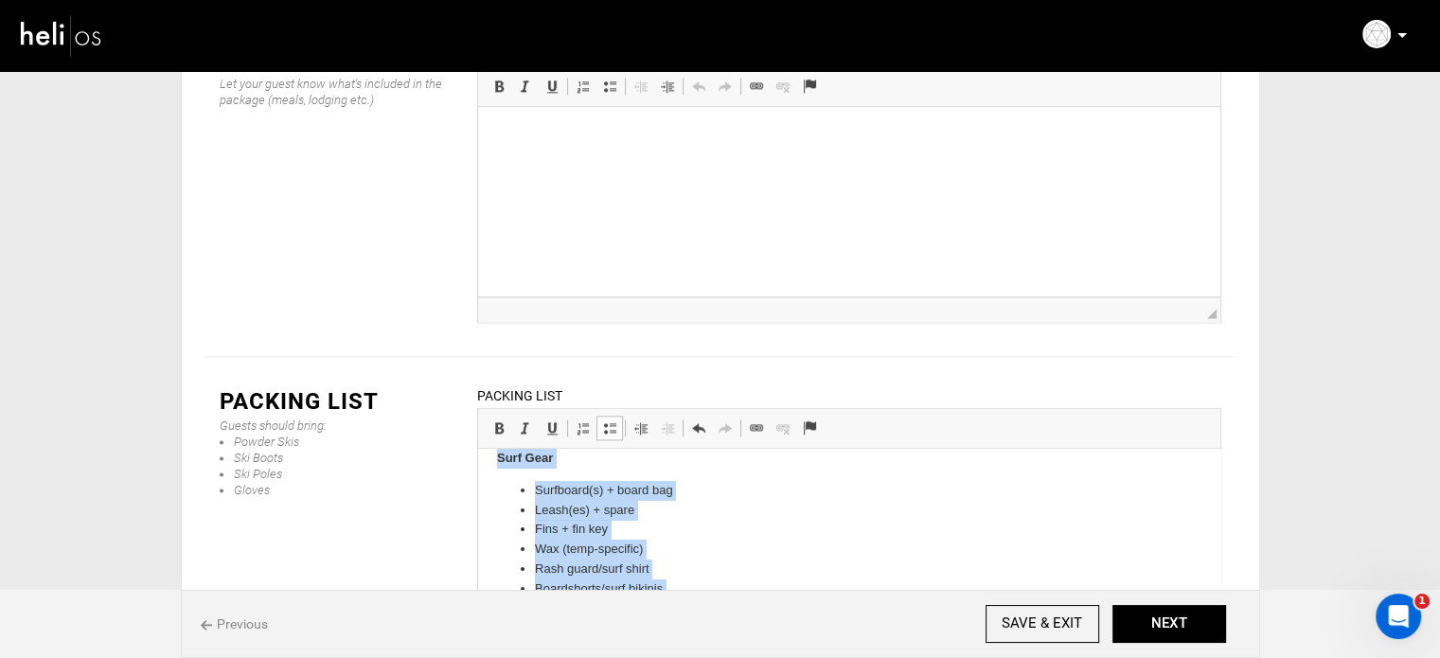
click at [693, 484] on li "Surfboard(s) + board bag" at bounding box center [848, 491] width 629 height 20
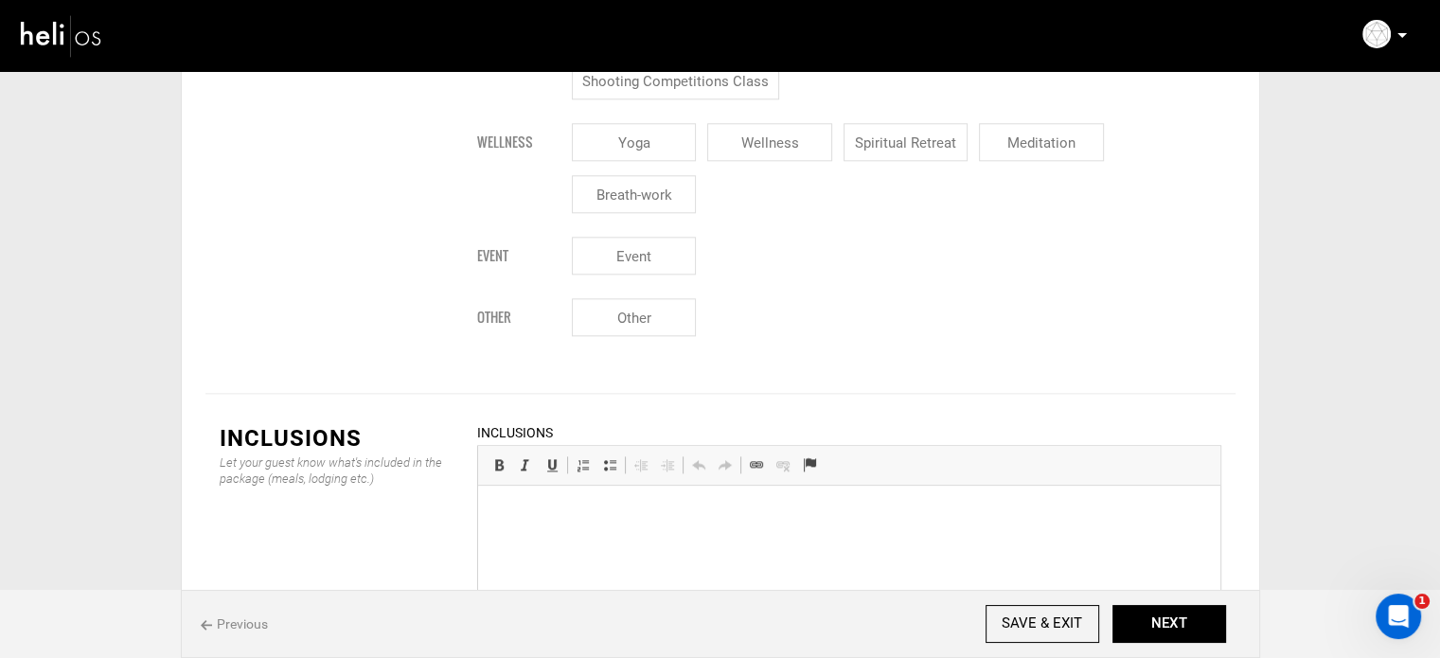
scroll to position [2410, 0]
